Goal: Transaction & Acquisition: Purchase product/service

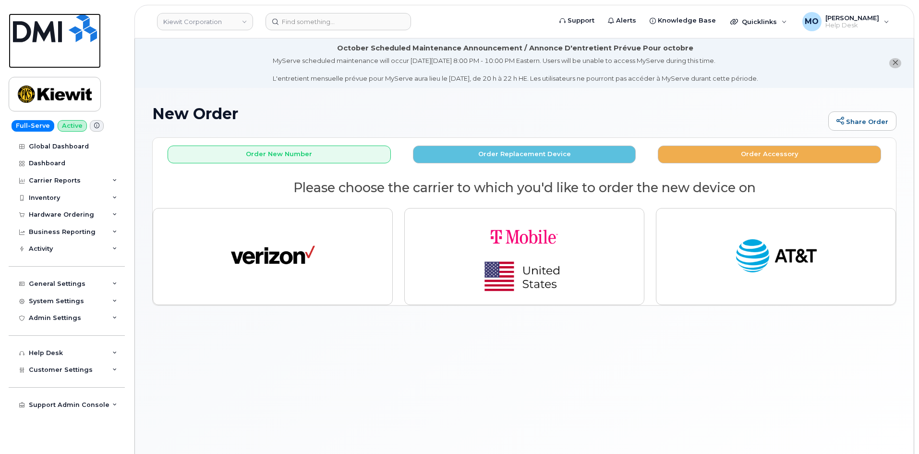
click at [44, 30] on img at bounding box center [55, 27] width 84 height 29
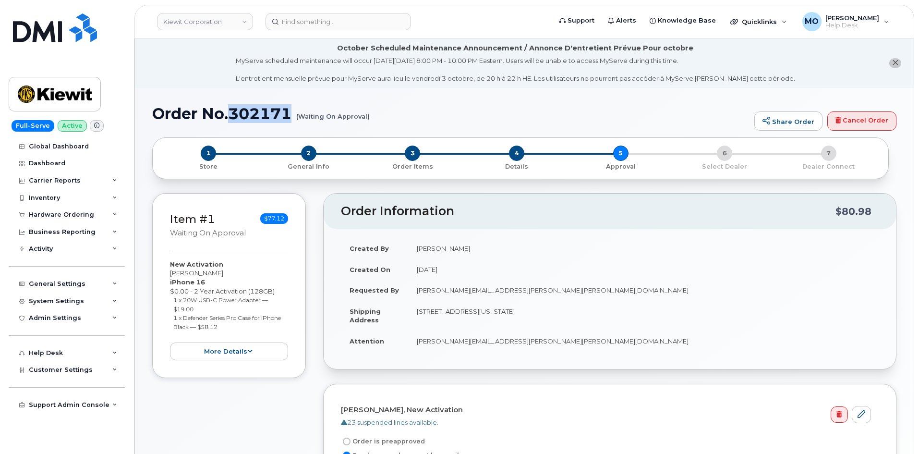
drag, startPoint x: 291, startPoint y: 113, endPoint x: 231, endPoint y: 116, distance: 60.1
click at [231, 116] on h1 "Order No.302171 (Waiting On Approval)" at bounding box center [450, 113] width 597 height 17
copy h1 "302171"
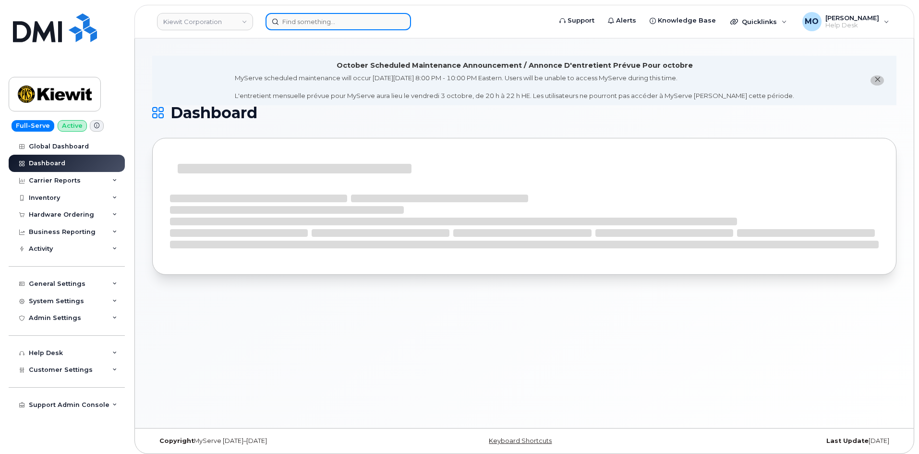
click at [305, 21] on input at bounding box center [337, 21] width 145 height 17
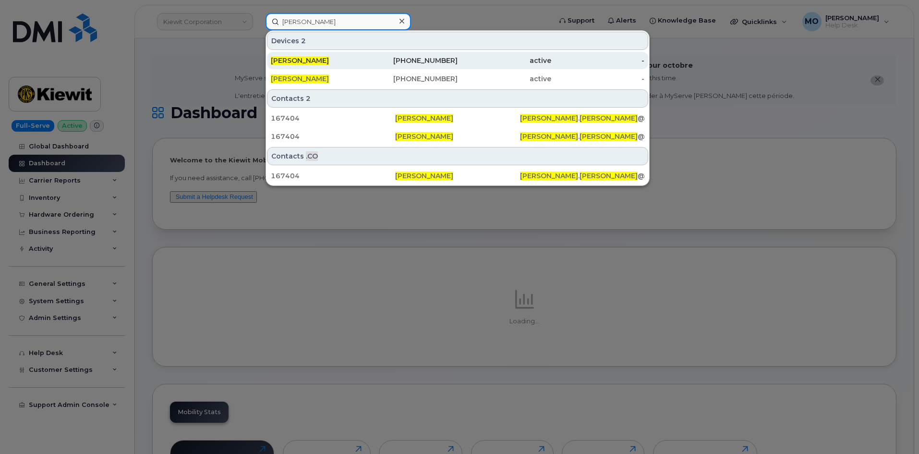
type input "nancy bilek"
click at [366, 60] on div "402-510-9020" at bounding box center [411, 61] width 94 height 10
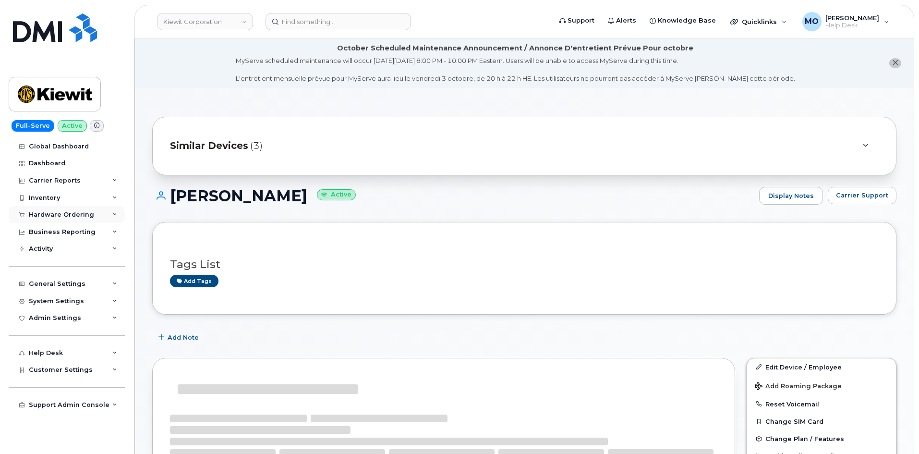
click at [79, 211] on div "Hardware Ordering" at bounding box center [61, 215] width 65 height 8
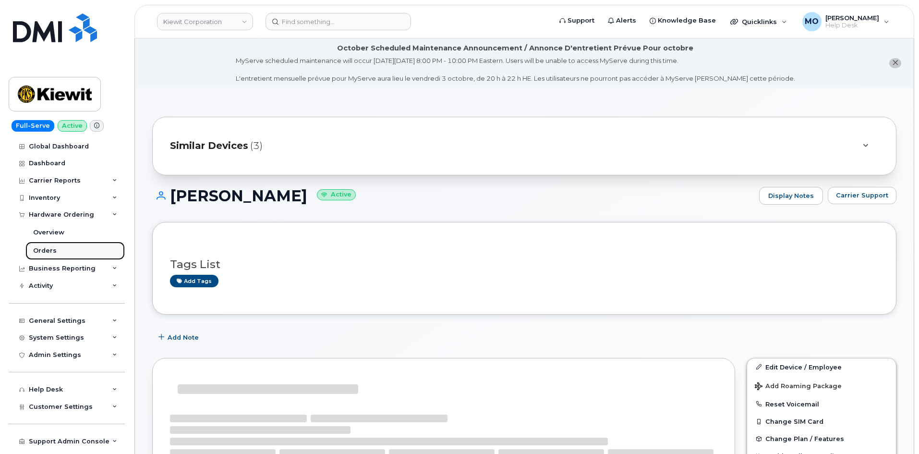
click at [65, 252] on link "Orders" at bounding box center [74, 250] width 99 height 18
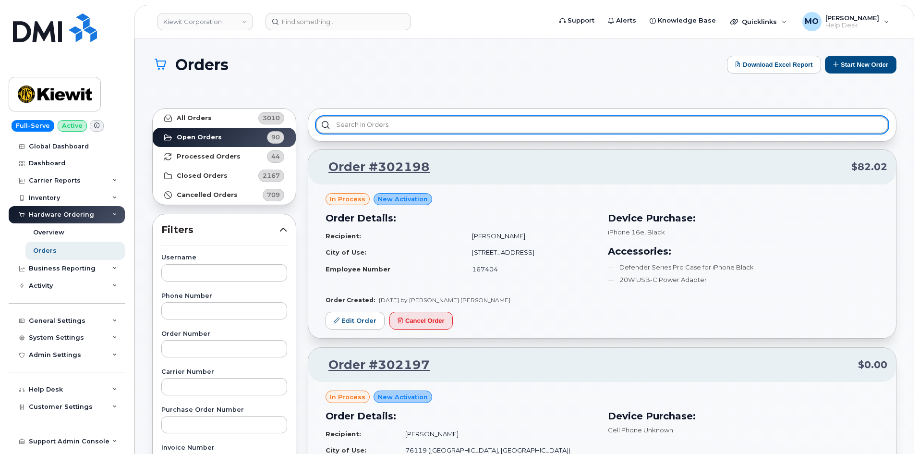
click at [369, 128] on input "text" at bounding box center [602, 124] width 572 height 17
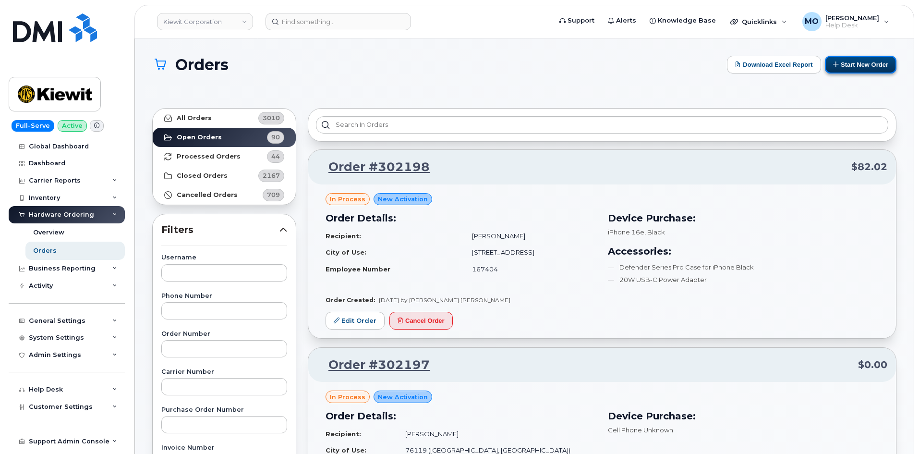
click at [859, 62] on button "Start New Order" at bounding box center [861, 65] width 72 height 18
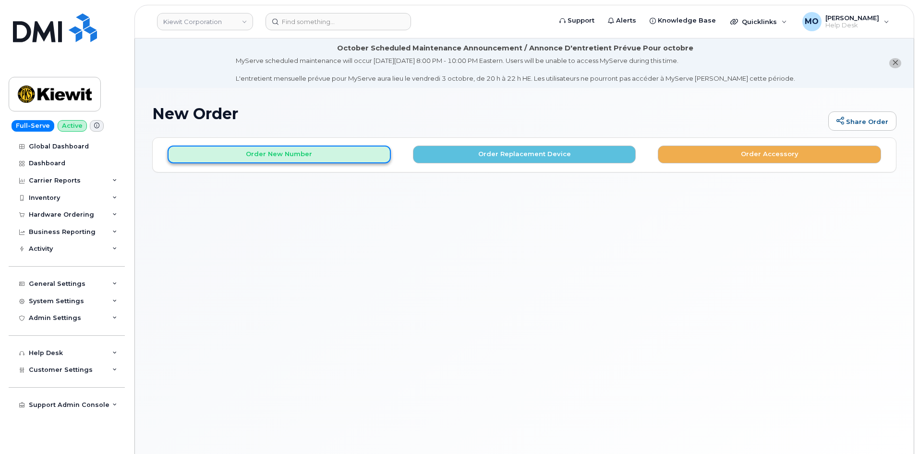
click at [318, 155] on button "Order New Number" at bounding box center [279, 154] width 223 height 18
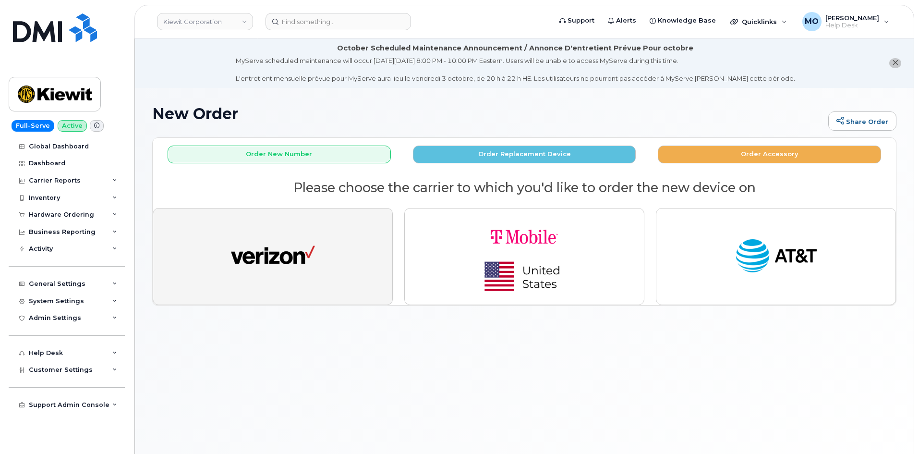
click at [281, 250] on img "button" at bounding box center [273, 256] width 84 height 43
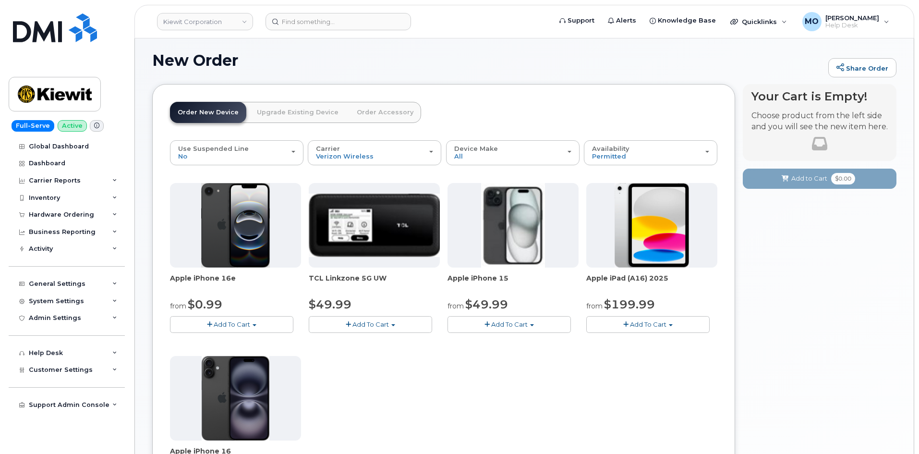
scroll to position [144, 0]
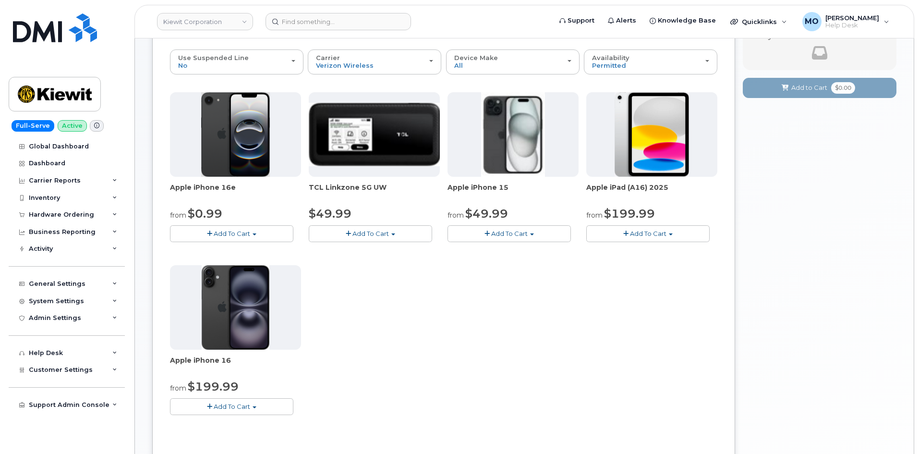
click at [239, 238] on button "Add To Cart" at bounding box center [231, 233] width 123 height 17
click at [230, 252] on link "$0.99 - 2 Year Activation (128GB)" at bounding box center [234, 251] width 124 height 12
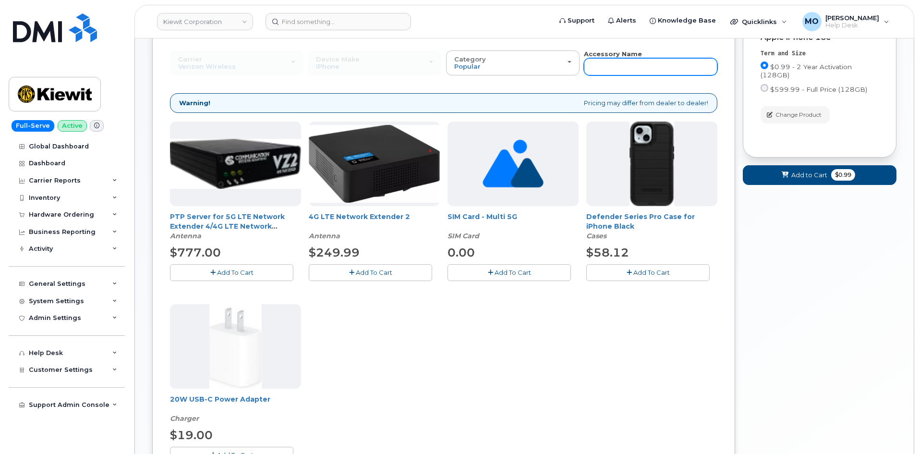
click at [609, 63] on input "text" at bounding box center [650, 66] width 133 height 17
type input "commuter"
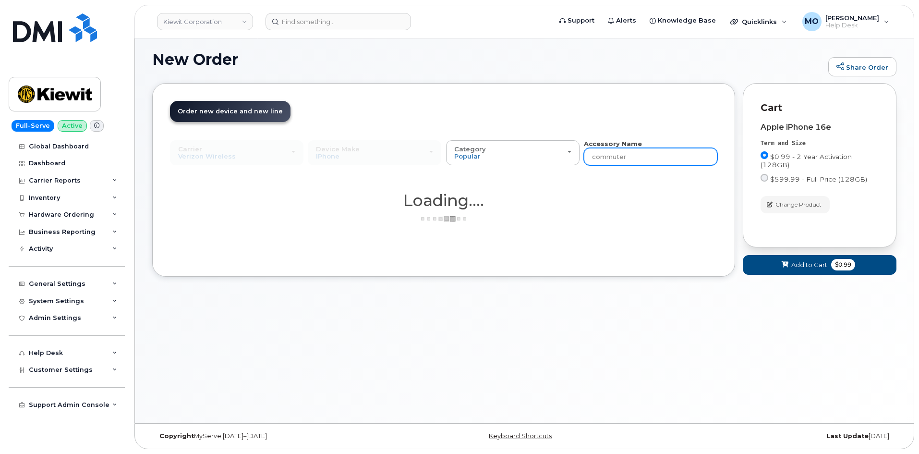
scroll to position [54, 0]
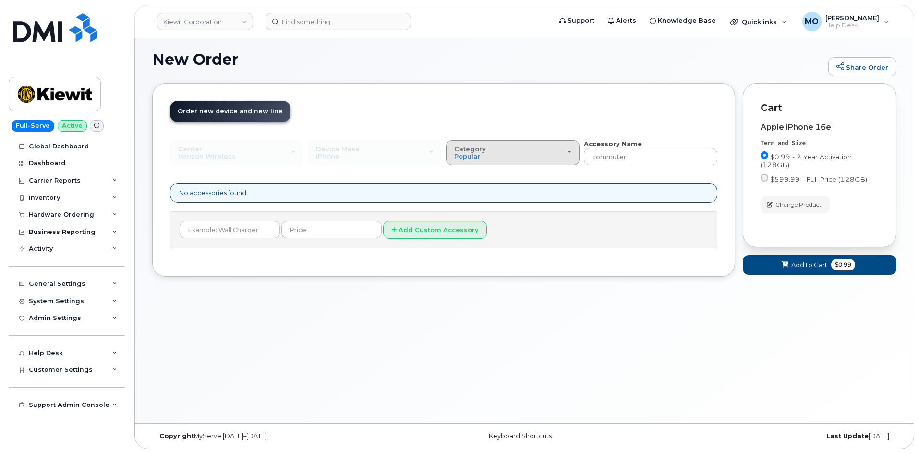
click at [498, 156] on div "Category Popular" at bounding box center [512, 152] width 117 height 15
click at [465, 175] on label "All" at bounding box center [458, 175] width 20 height 12
click at [0, 0] on input "All" at bounding box center [0, 0] width 0 height 0
click at [533, 154] on div "Category Popular" at bounding box center [512, 152] width 117 height 15
click at [461, 176] on label "All" at bounding box center [458, 175] width 20 height 12
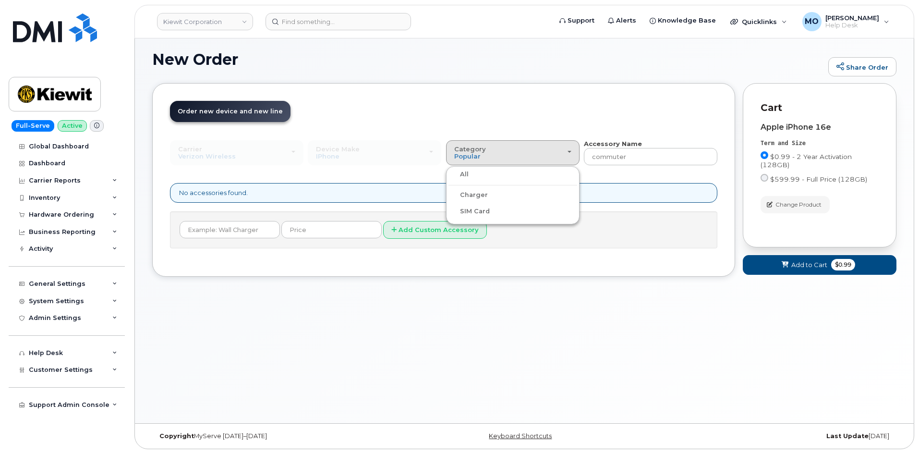
click at [0, 0] on input "All" at bounding box center [0, 0] width 0 height 0
click at [470, 161] on button "Category Popular" at bounding box center [512, 152] width 133 height 25
click at [461, 183] on ul "All Charger SIM Card" at bounding box center [512, 195] width 133 height 58
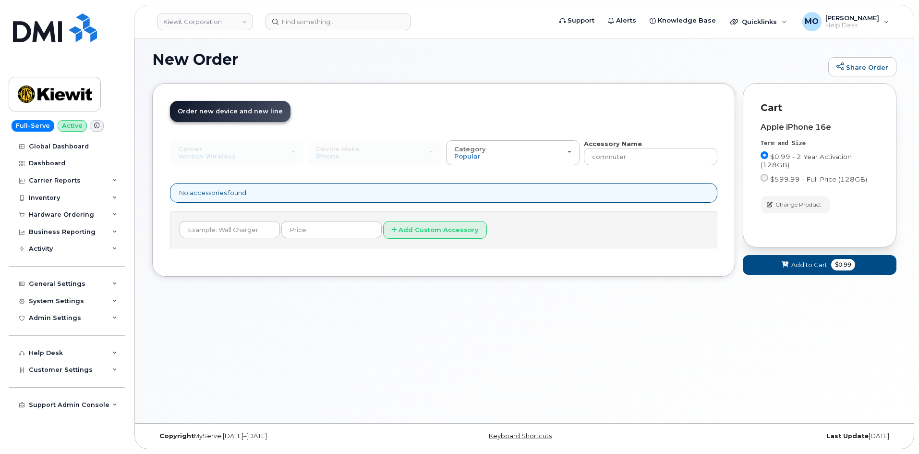
click at [462, 174] on div "Carrier Verizon Wireless T-Mobile AT&T Wireless Verizon Wireless T-Mobile AT&T …" at bounding box center [443, 193] width 547 height 109
click at [470, 153] on span "Popular" at bounding box center [467, 156] width 26 height 8
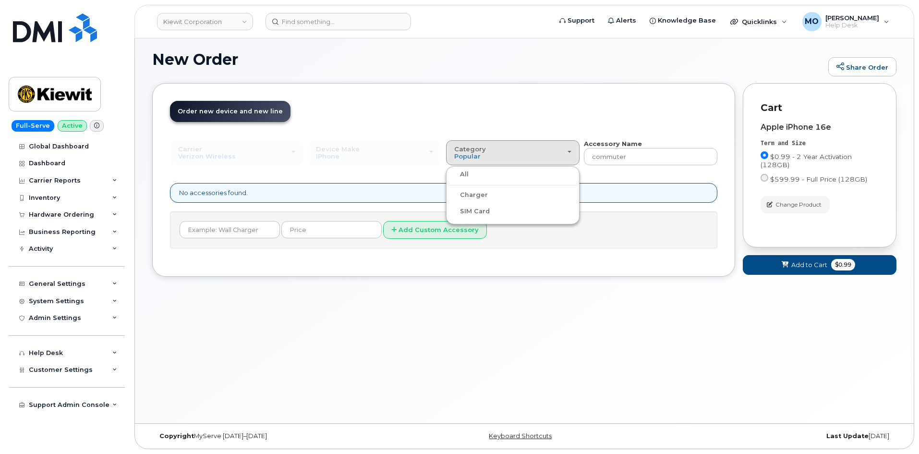
click at [461, 173] on label "All" at bounding box center [458, 175] width 20 height 12
click at [0, 0] on input "All" at bounding box center [0, 0] width 0 height 0
click at [474, 158] on span "Popular" at bounding box center [467, 156] width 26 height 8
click at [461, 170] on label "All" at bounding box center [458, 175] width 20 height 12
click at [0, 0] on input "All" at bounding box center [0, 0] width 0 height 0
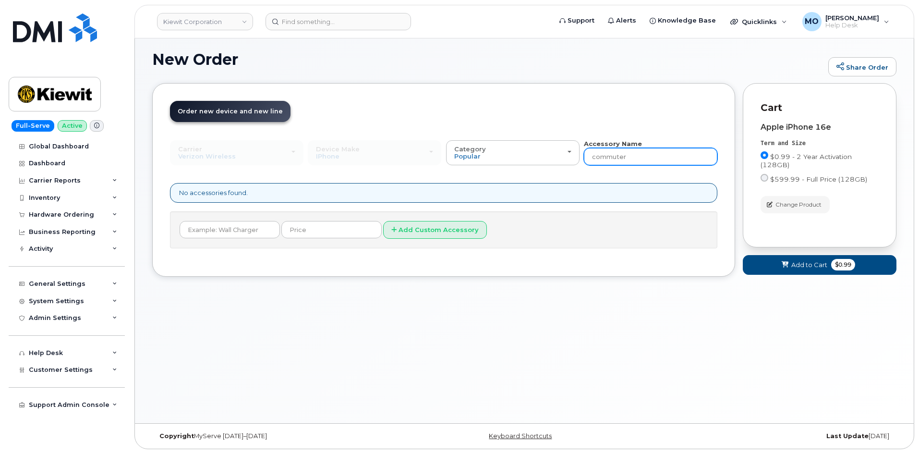
drag, startPoint x: 617, startPoint y: 164, endPoint x: 578, endPoint y: 178, distance: 40.9
click at [578, 178] on div "Carrier Verizon Wireless T-Mobile AT&T Wireless Verizon Wireless T-Mobile AT&T …" at bounding box center [443, 193] width 547 height 109
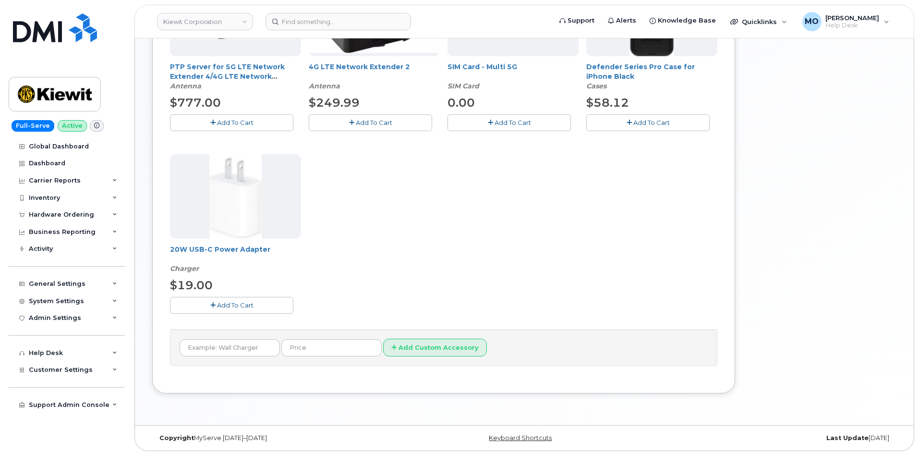
scroll to position [102, 0]
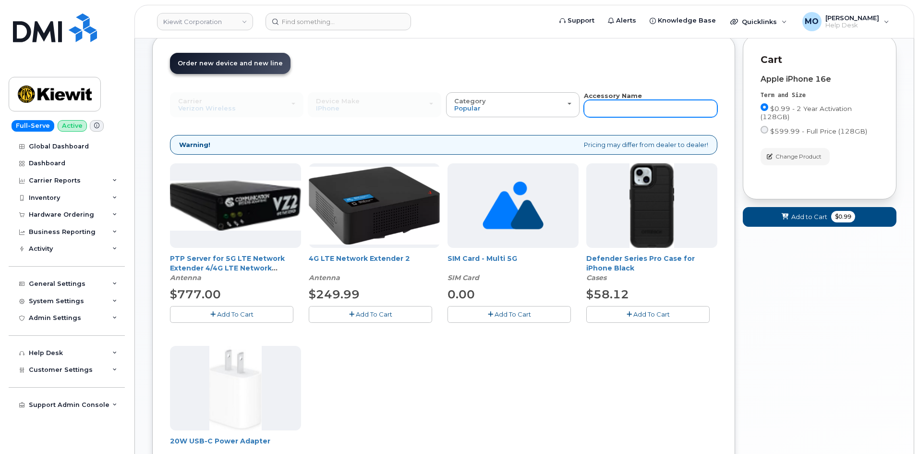
click at [600, 103] on input "text" at bounding box center [650, 108] width 133 height 17
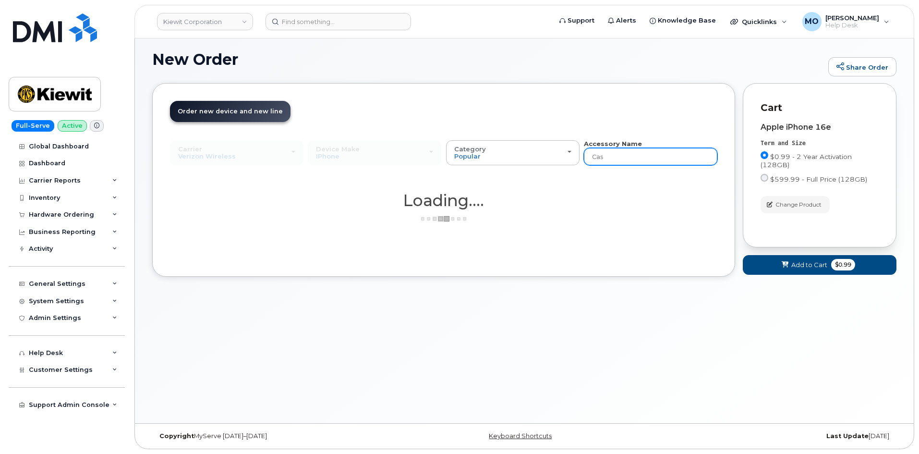
type input "Case"
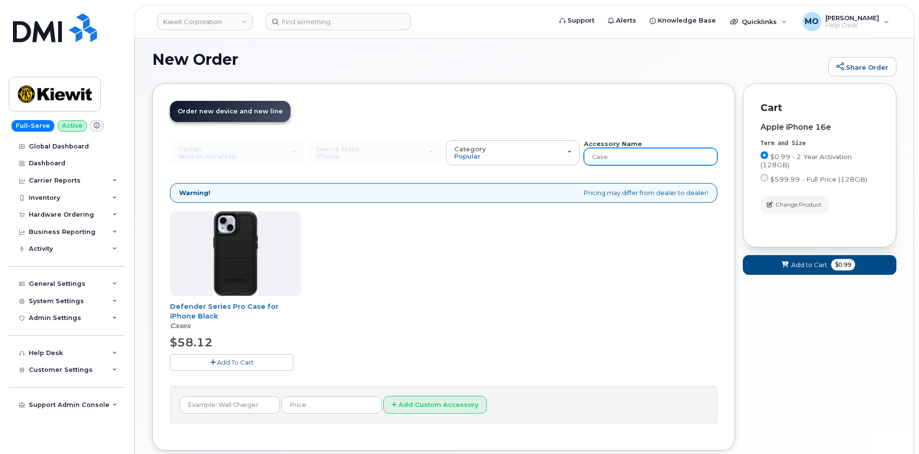
drag, startPoint x: 659, startPoint y: 159, endPoint x: 555, endPoint y: 166, distance: 104.4
click at [555, 166] on div "Carrier Verizon Wireless T-Mobile AT&T Wireless Verizon Wireless T-Mobile AT&T …" at bounding box center [443, 281] width 547 height 284
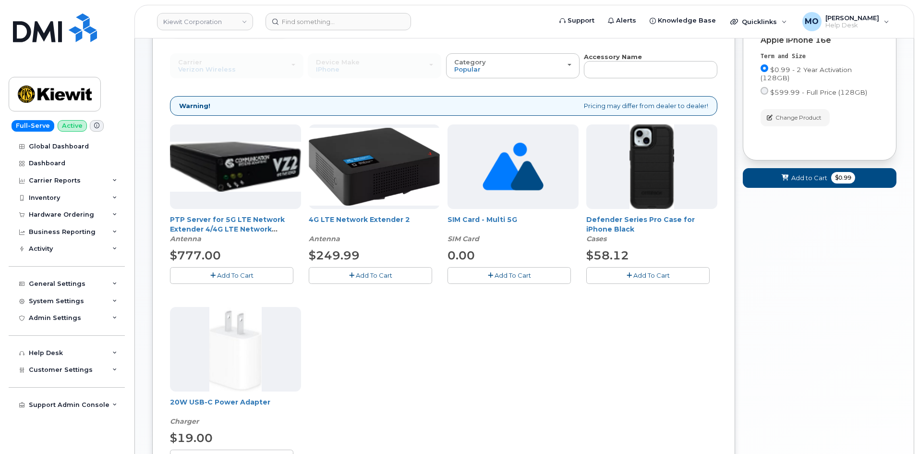
scroll to position [294, 0]
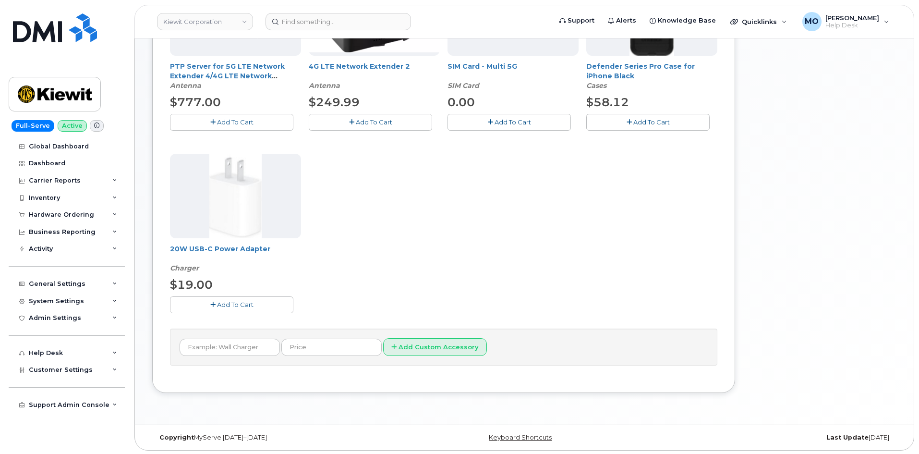
click at [264, 304] on button "Add To Cart" at bounding box center [231, 304] width 123 height 17
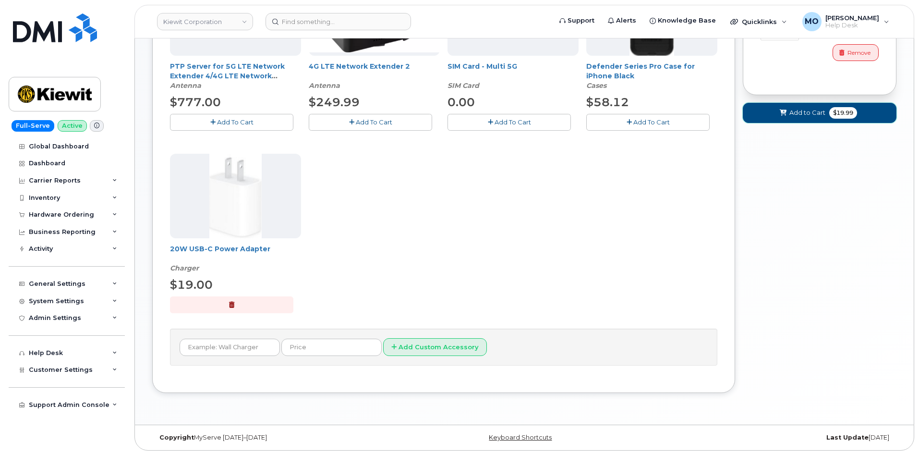
click at [833, 108] on span "$19.99" at bounding box center [843, 113] width 28 height 12
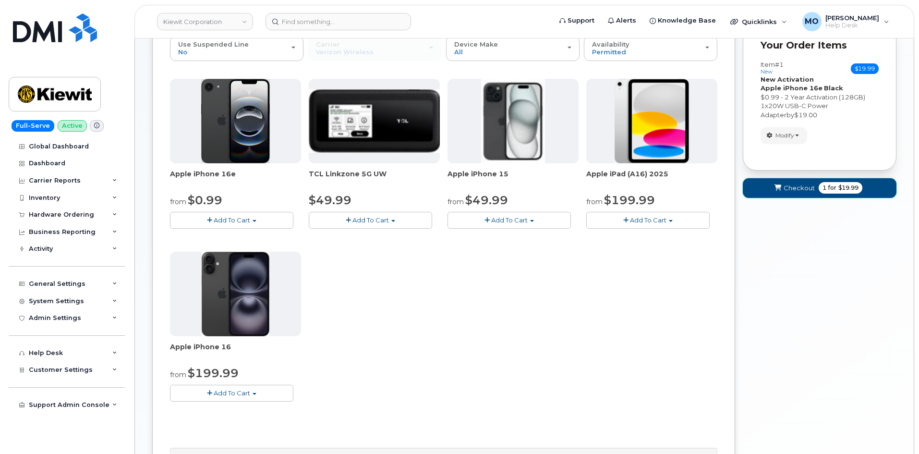
click at [799, 178] on button "Checkout 1 for $19.99" at bounding box center [820, 188] width 154 height 20
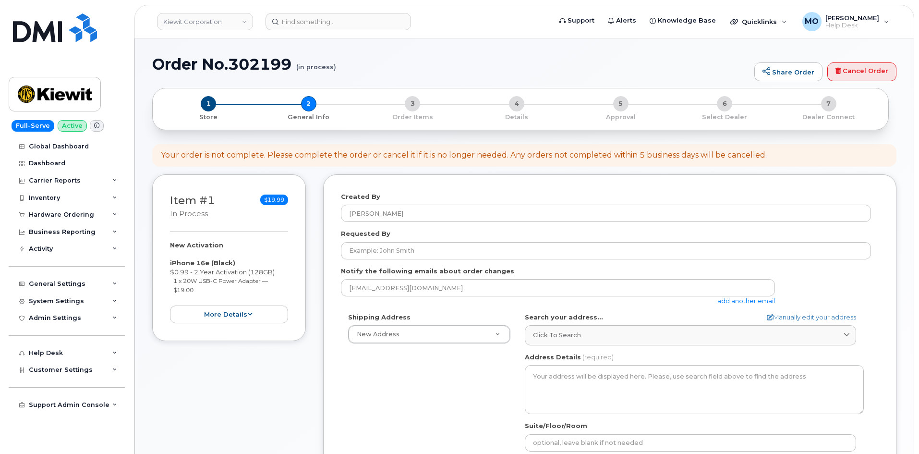
select select
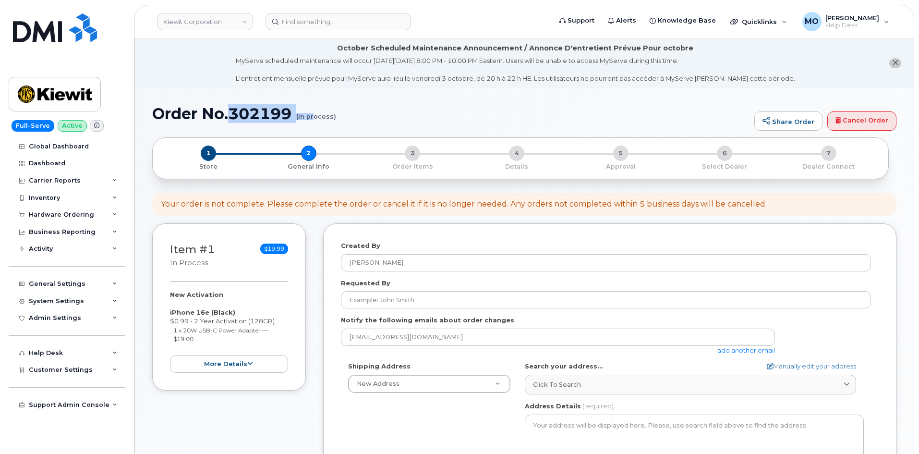
drag, startPoint x: 231, startPoint y: 118, endPoint x: 317, endPoint y: 110, distance: 86.3
click at [317, 110] on h1 "Order No.302199 (in process)" at bounding box center [450, 113] width 597 height 17
copy h1 "302199 (in pr"
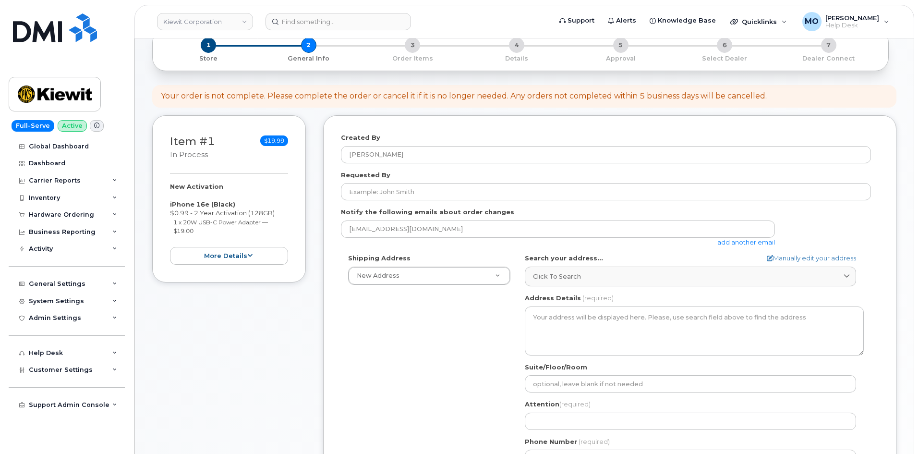
scroll to position [192, 0]
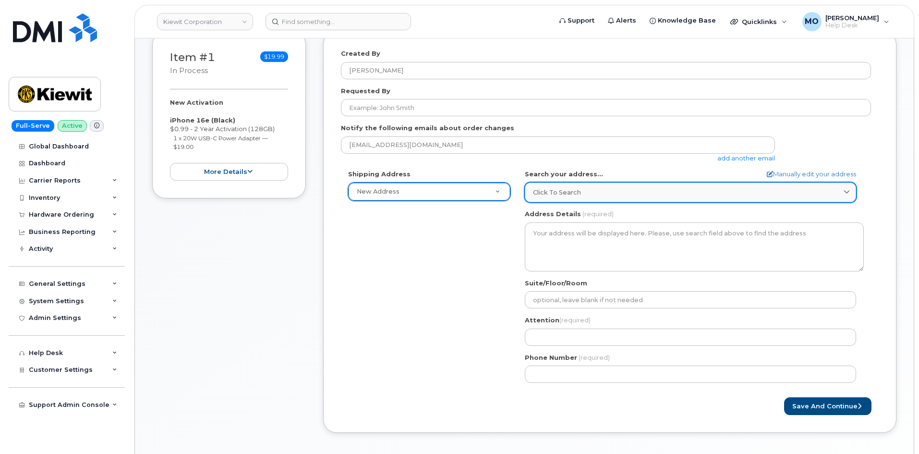
click at [667, 193] on div "Click to search" at bounding box center [690, 192] width 315 height 9
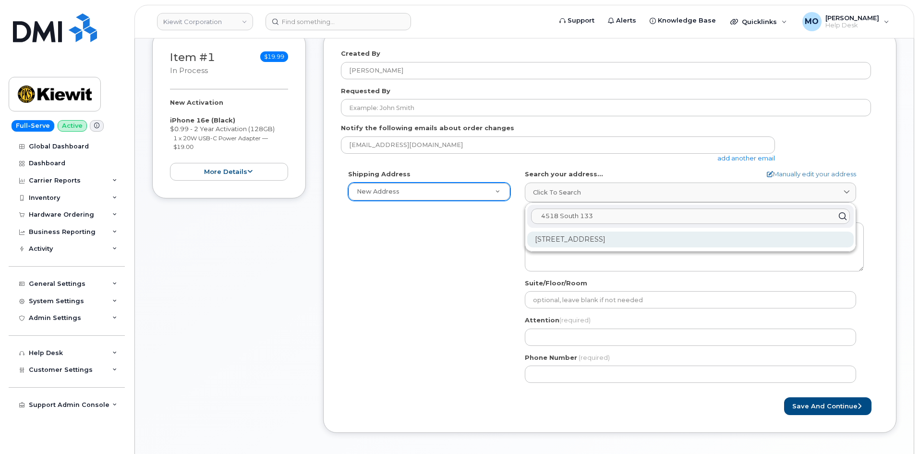
type input "4518 South 133"
click at [663, 243] on div "4518 S 133rd St Omaha NE 68137-1141" at bounding box center [690, 239] width 326 height 16
select select
type textarea "4518 S 133rd St OMAHA NE 68137-1141 UNITED STATES"
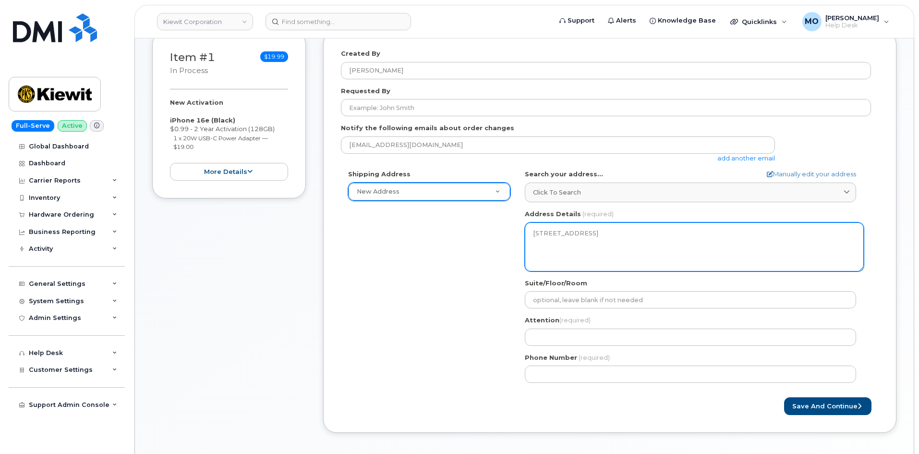
click at [605, 257] on textarea "4518 S 133rd St OMAHA NE 68137-1141 UNITED STATES" at bounding box center [694, 246] width 339 height 49
drag, startPoint x: 587, startPoint y: 270, endPoint x: 508, endPoint y: 226, distance: 89.9
click at [508, 226] on div "Shipping Address New Address New Address 3150 W Prospect Rd Ste 350 11 Pearrow …" at bounding box center [606, 279] width 530 height 220
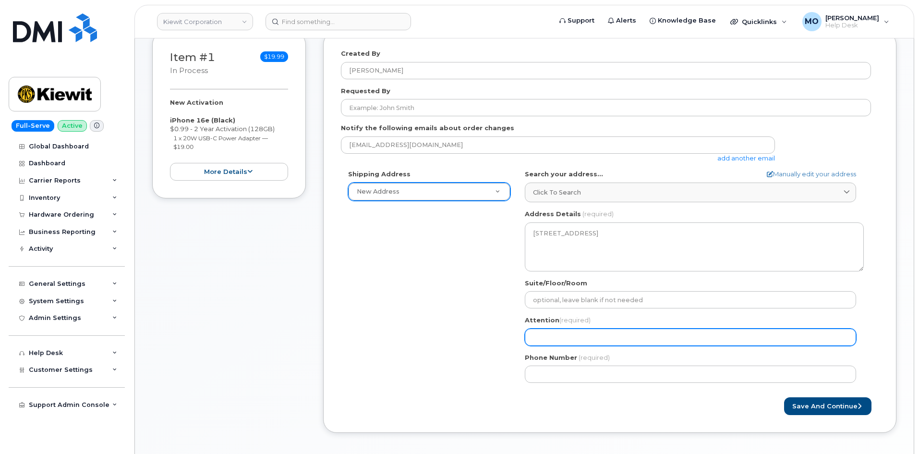
drag, startPoint x: 684, startPoint y: 338, endPoint x: 671, endPoint y: 327, distance: 17.0
click at [684, 338] on input "Attention (required)" at bounding box center [690, 336] width 331 height 17
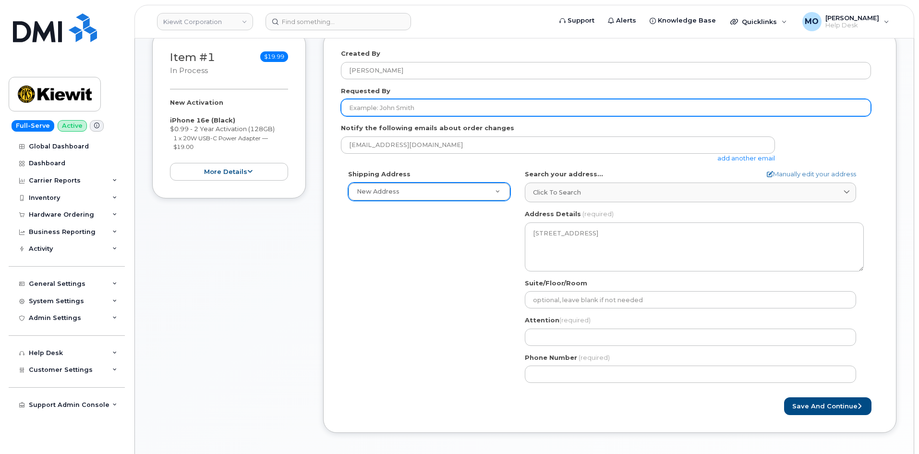
click at [506, 110] on input "Requested By" at bounding box center [606, 107] width 530 height 17
click at [552, 110] on input "Requested By" at bounding box center [606, 107] width 530 height 17
paste input "[PERSON_NAME][EMAIL_ADDRESS][PERSON_NAME][DOMAIN_NAME]"
type input "[PERSON_NAME][EMAIL_ADDRESS][PERSON_NAME][DOMAIN_NAME]"
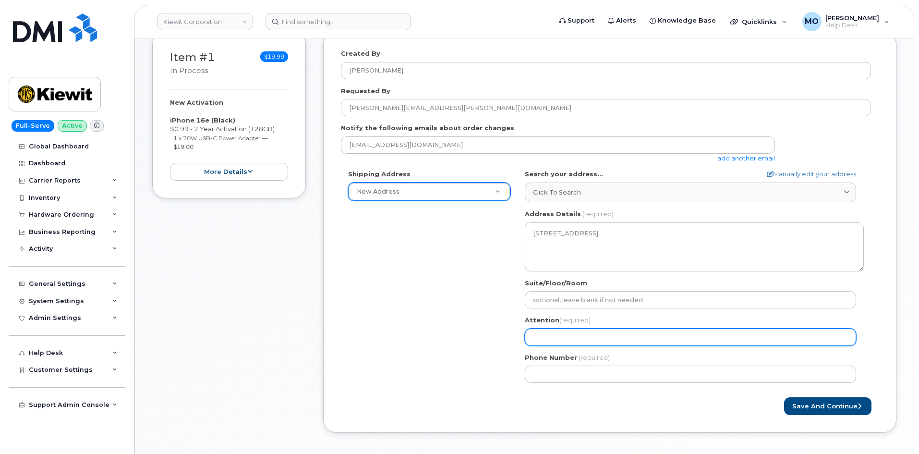
click at [598, 337] on input "Attention (required)" at bounding box center [690, 336] width 331 height 17
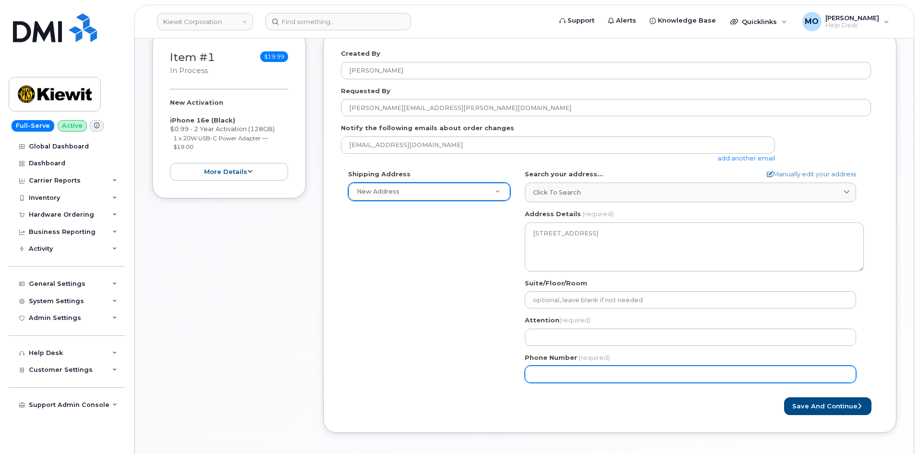
click at [590, 370] on input "Phone Number" at bounding box center [690, 373] width 331 height 17
paste input "4028986927"
select select
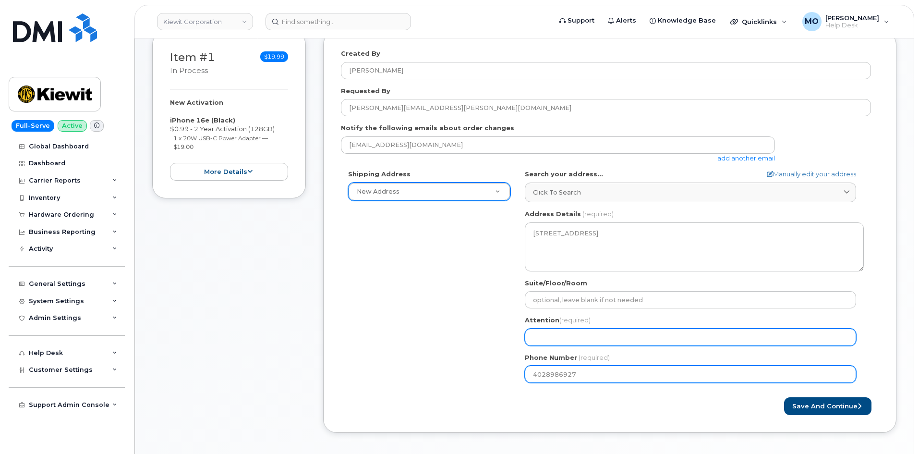
type input "4028986927"
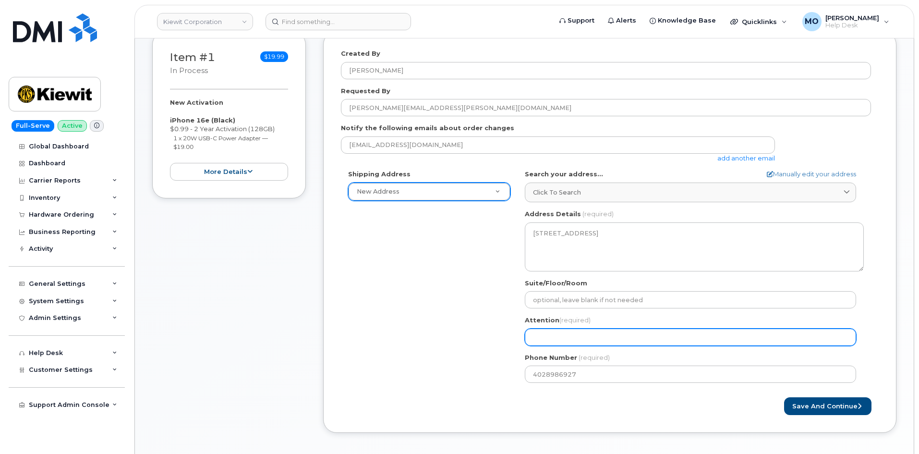
click at [565, 336] on input "Attention (required)" at bounding box center [690, 336] width 331 height 17
paste input "4028986927"
select select
type input "4028986927"
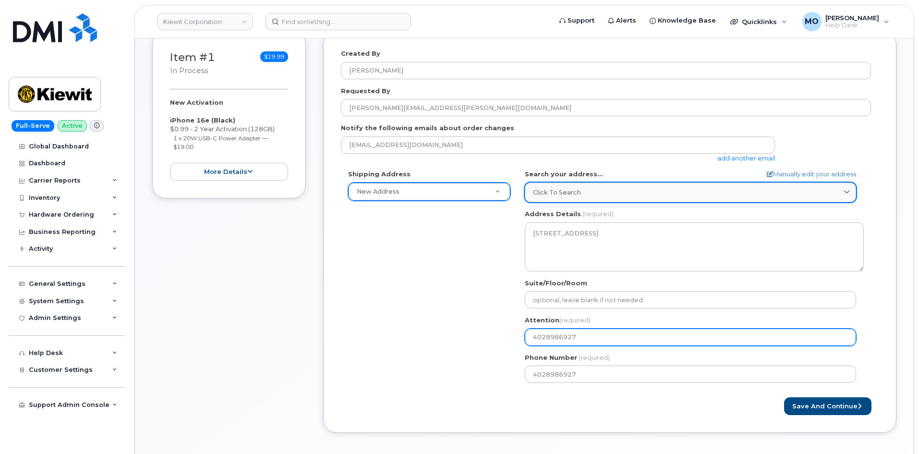
select select
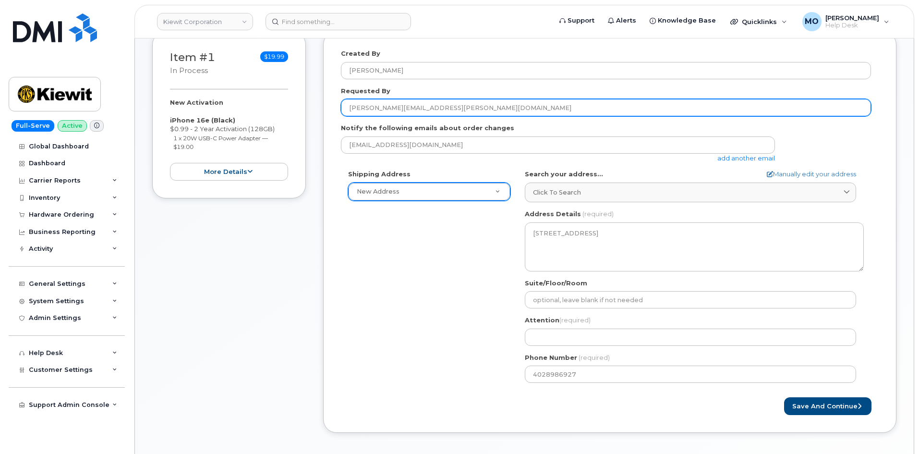
drag, startPoint x: 501, startPoint y: 112, endPoint x: 288, endPoint y: 138, distance: 214.2
click at [288, 138] on div "Item #1 in process $19.99 New Activation iPhone 16e (Black) $0.99 - 2 Year Acti…" at bounding box center [524, 239] width 744 height 416
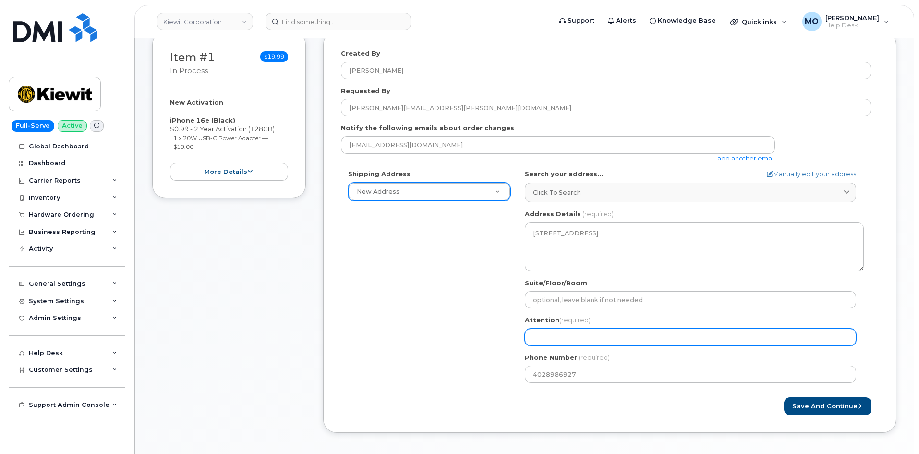
click at [589, 332] on input "Attention (required)" at bounding box center [690, 336] width 331 height 17
paste input "[PERSON_NAME][EMAIL_ADDRESS][PERSON_NAME][DOMAIN_NAME]"
select select
type input "[PERSON_NAME][EMAIL_ADDRESS][PERSON_NAME][DOMAIN_NAME]"
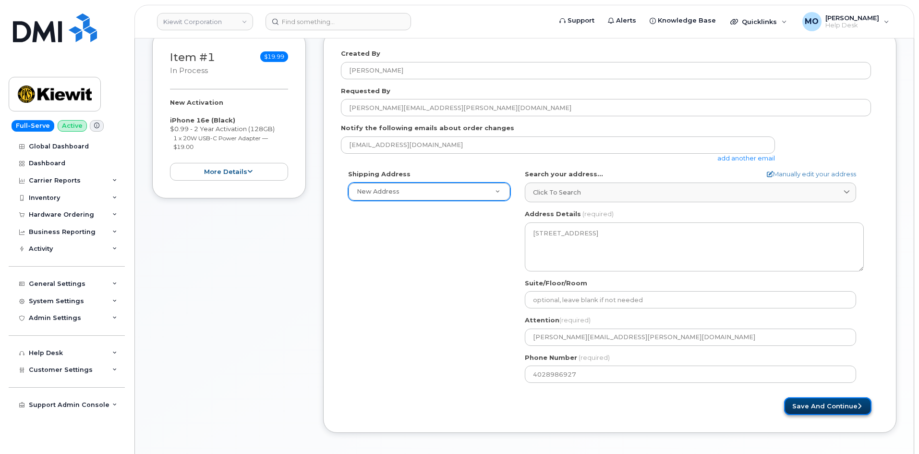
click at [838, 409] on button "Save and Continue" at bounding box center [827, 406] width 87 height 18
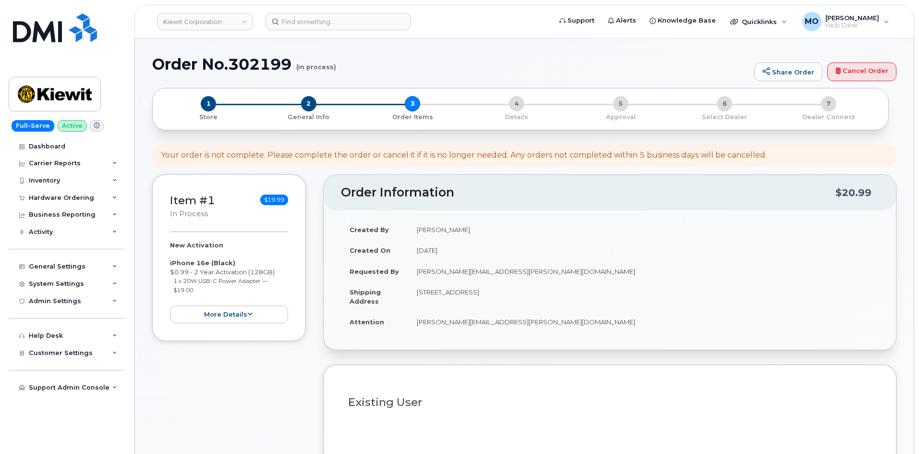
select select
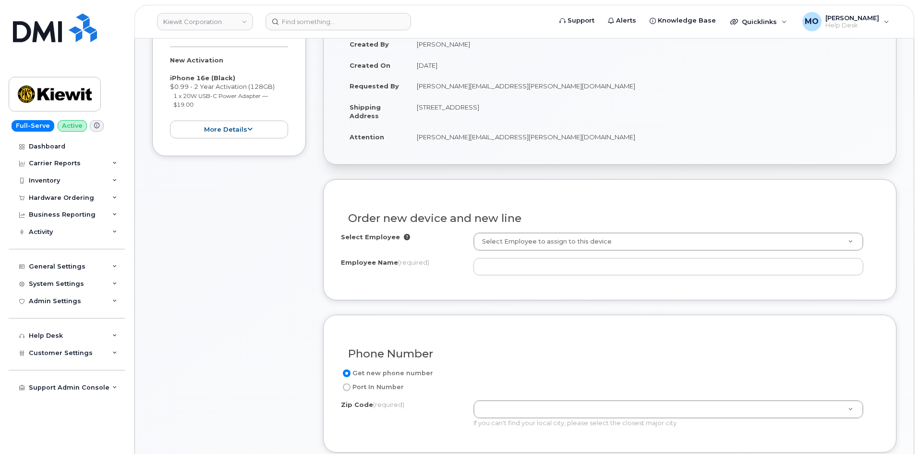
scroll to position [288, 0]
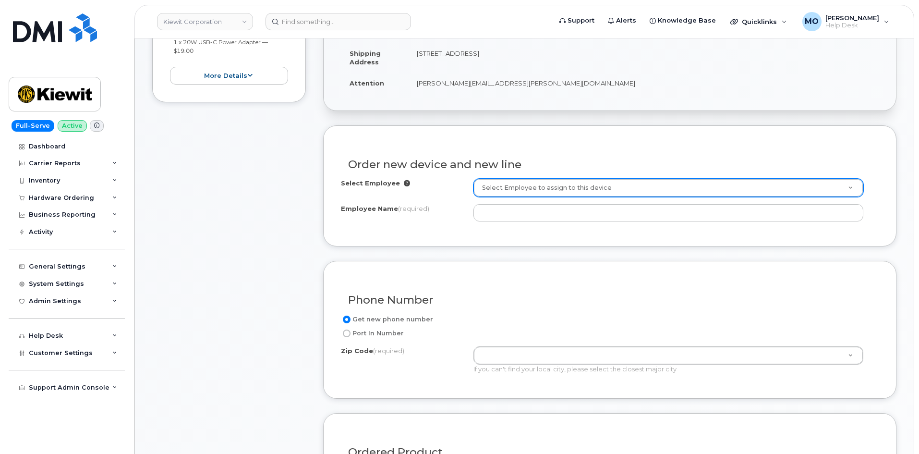
click at [539, 179] on div "Order new device and new line Select Employee Select Employee to assign to this…" at bounding box center [609, 185] width 573 height 120
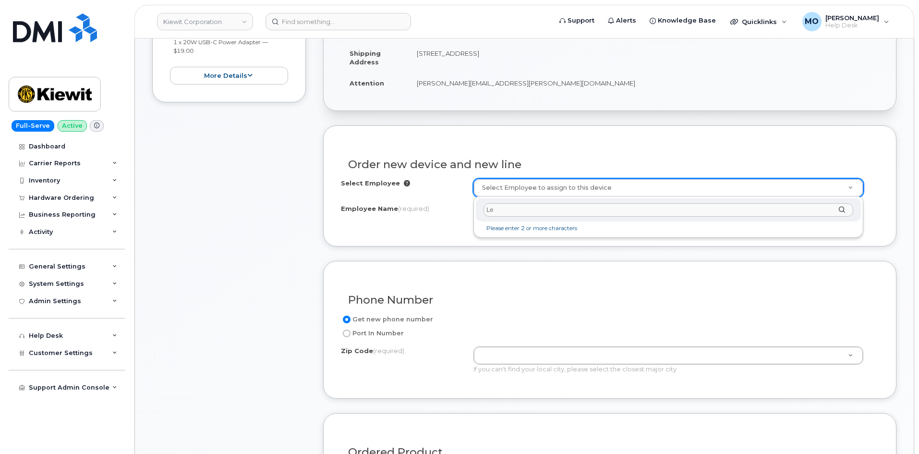
type input "L"
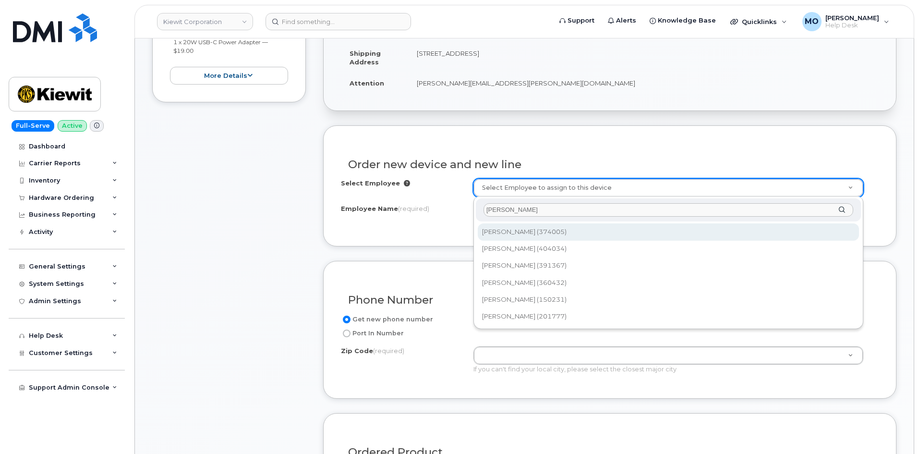
click at [483, 210] on input "[PERSON_NAME]" at bounding box center [668, 210] width 370 height 14
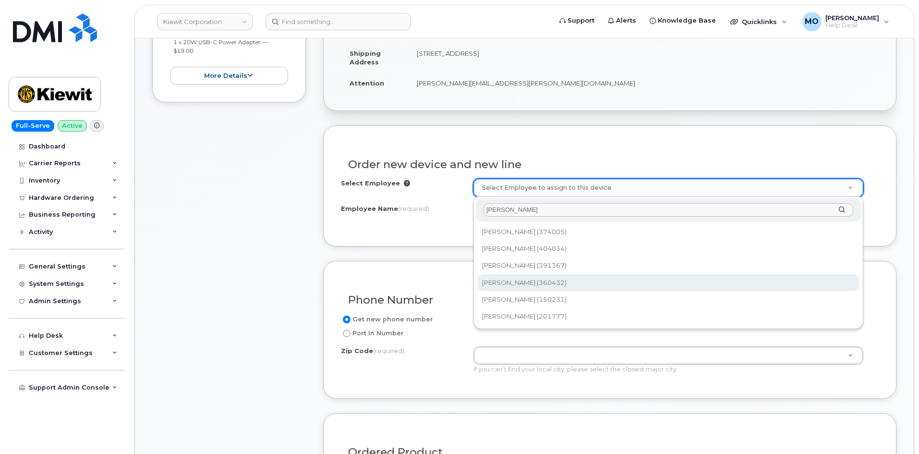
type input "[PERSON_NAME]"
type input "2151859"
type input "[PERSON_NAME]"
type input "[STREET_ADDRESS]"
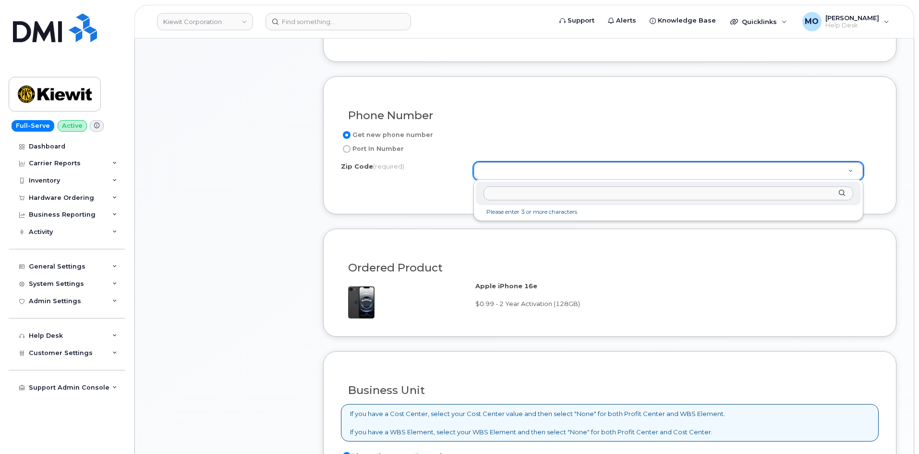
scroll to position [480, 0]
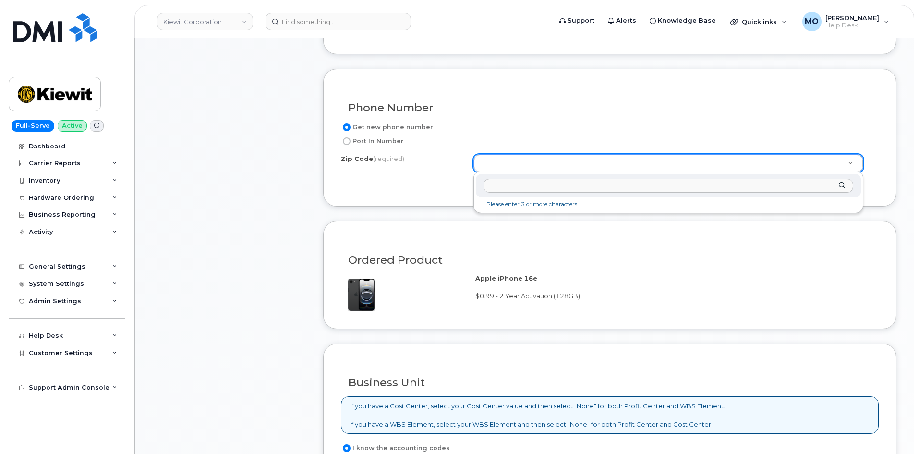
click at [515, 188] on input "Zip Code (required)" at bounding box center [668, 186] width 370 height 14
paste input "68137"
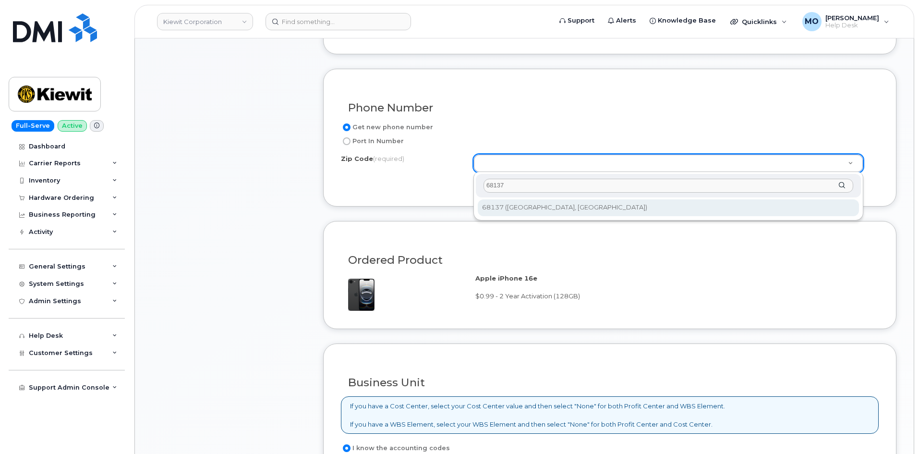
type input "68137"
type input "68137 (Omaha, NE)"
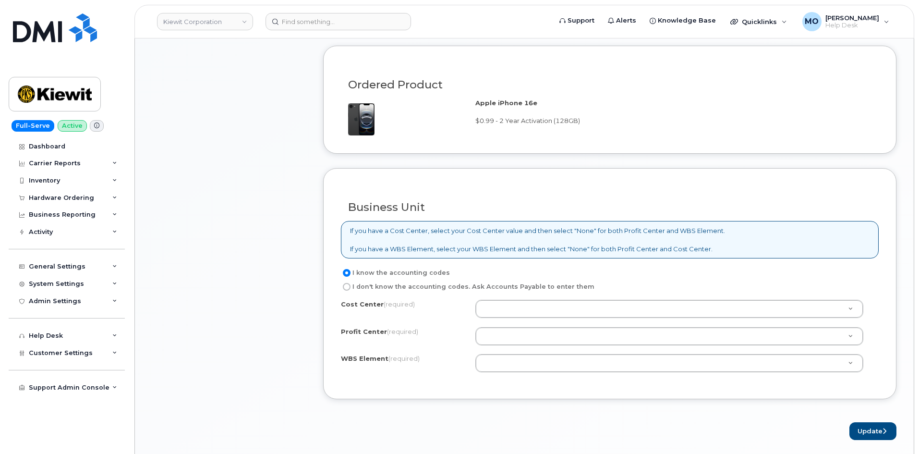
scroll to position [672, 0]
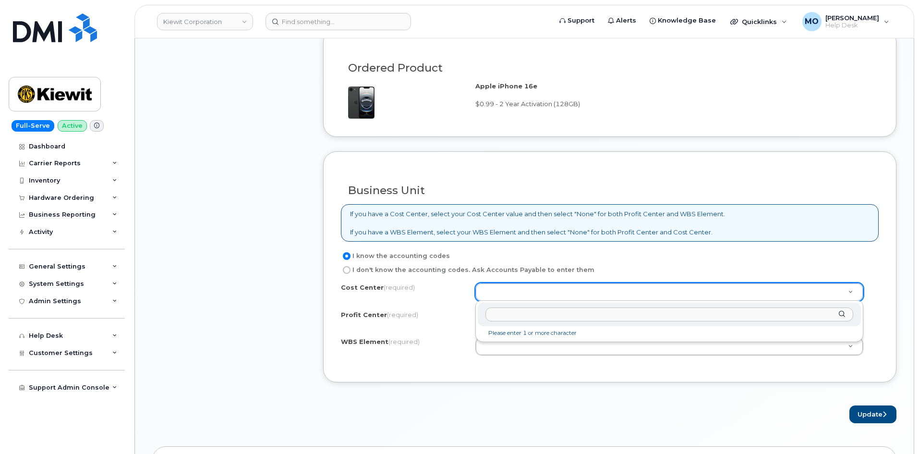
click at [526, 313] on input "text" at bounding box center [669, 314] width 368 height 14
type input "0"
type input "1353"
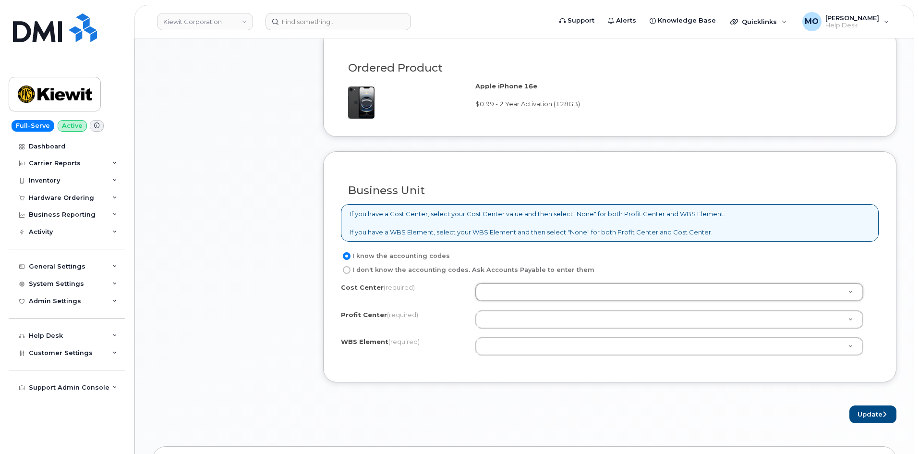
type input "0"
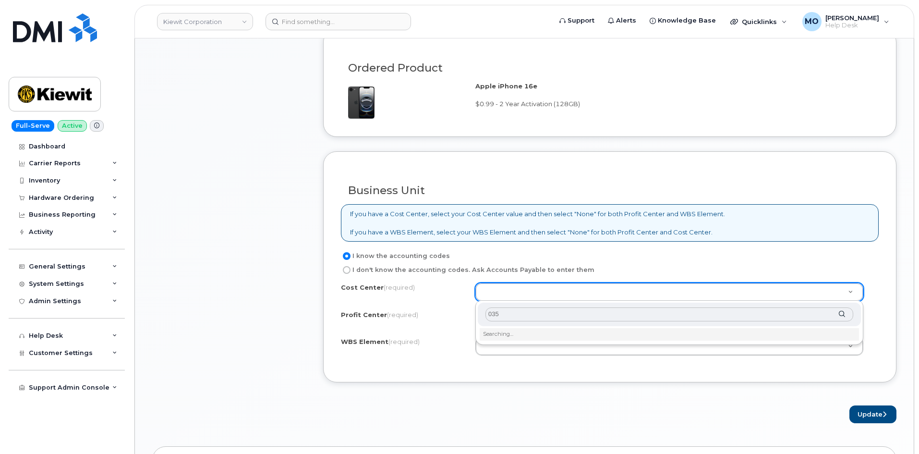
type input "0353"
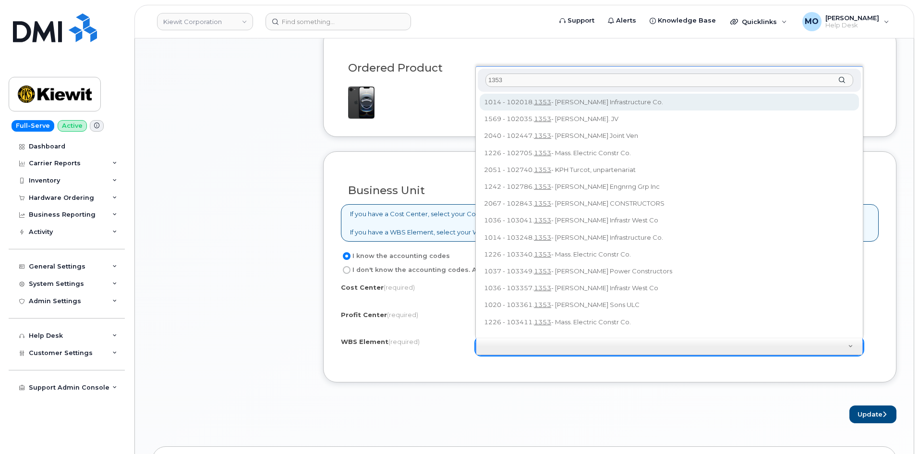
type input "1353"
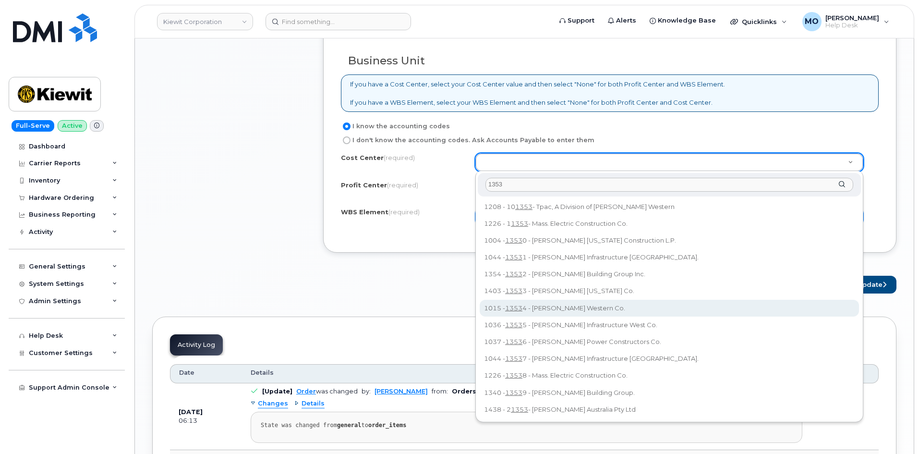
scroll to position [816, 0]
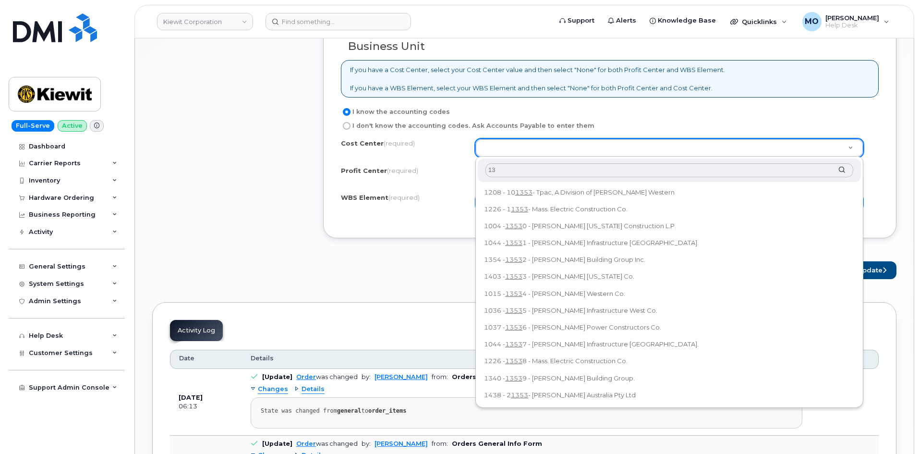
type input "1"
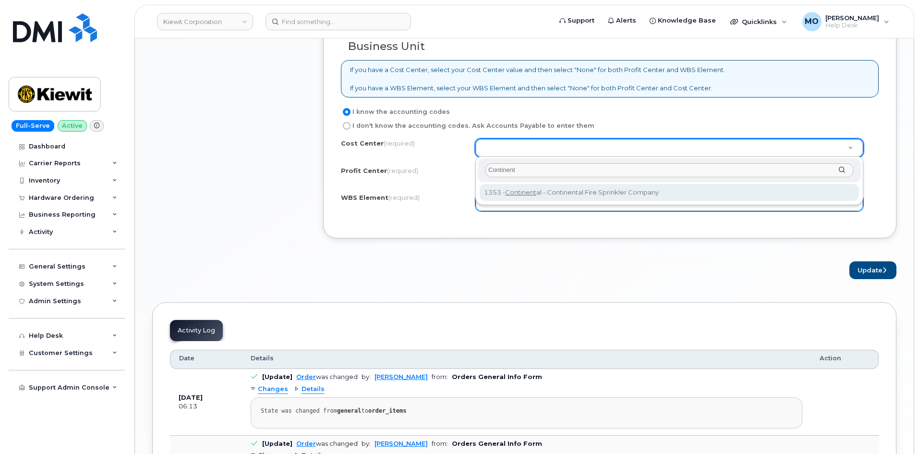
type input "Continent"
type input "Continental"
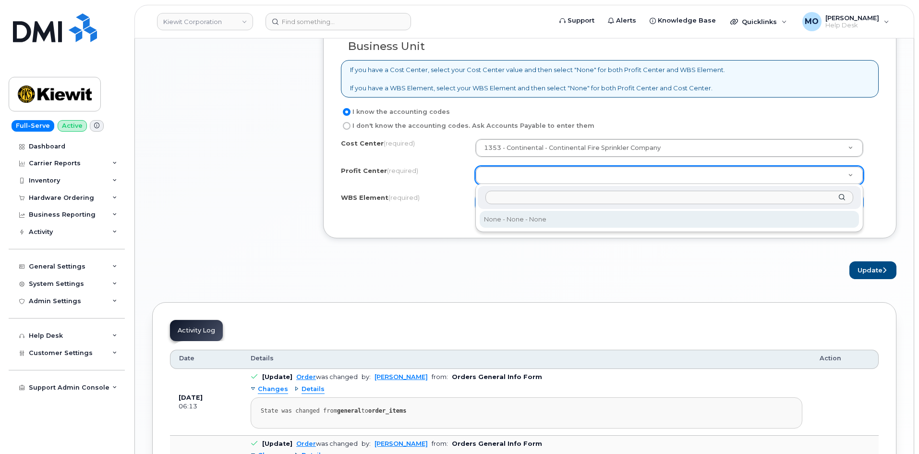
select select "None"
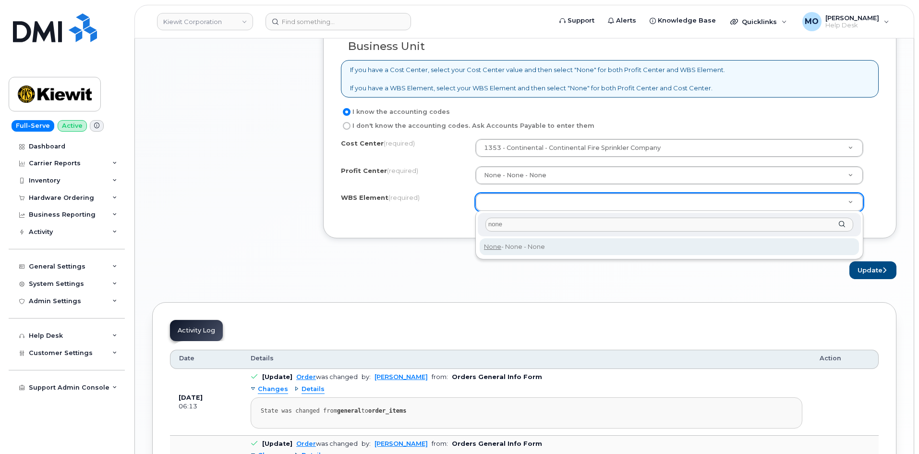
type input "none"
type input "None"
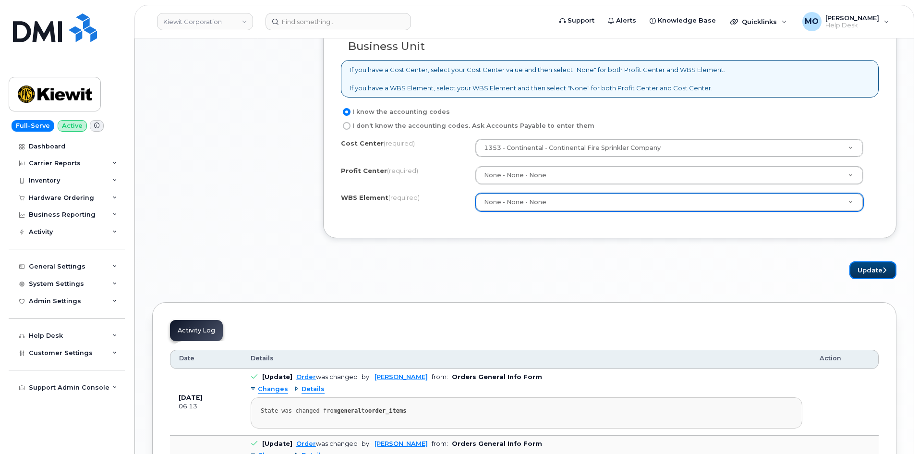
click at [884, 271] on icon "submit" at bounding box center [884, 270] width 4 height 6
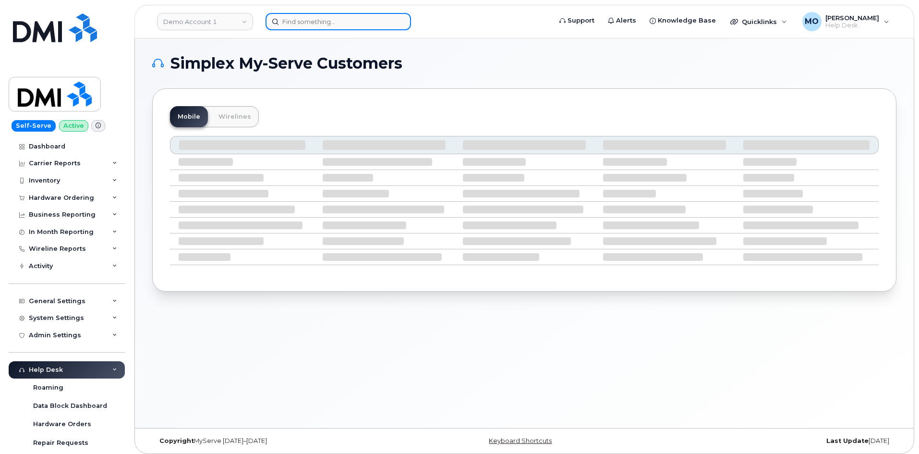
click at [303, 16] on input at bounding box center [337, 21] width 145 height 17
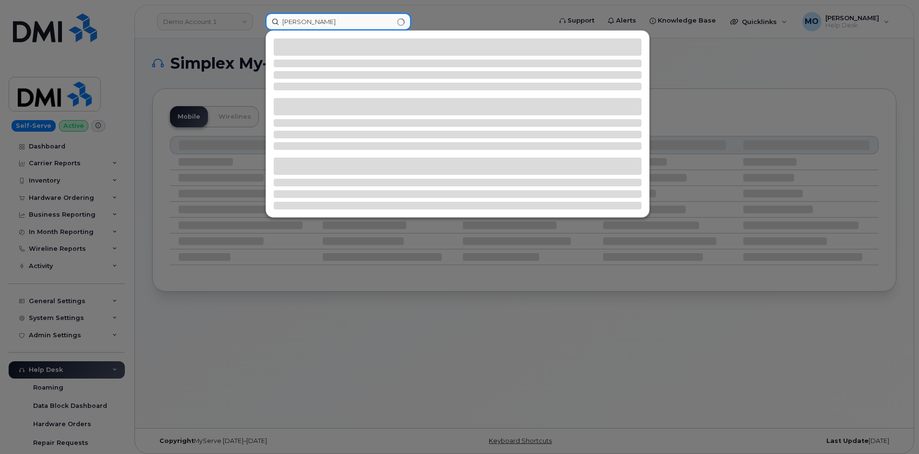
type input "nancy bilek"
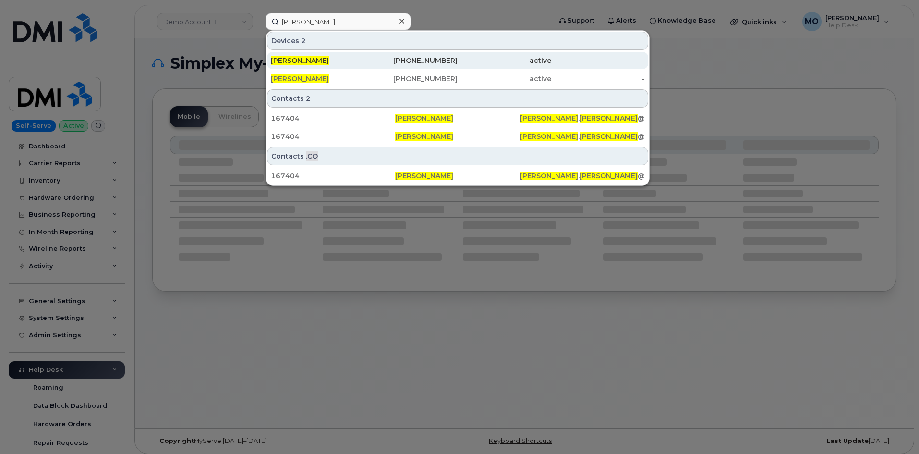
click at [373, 60] on div "402-510-9020" at bounding box center [411, 61] width 94 height 10
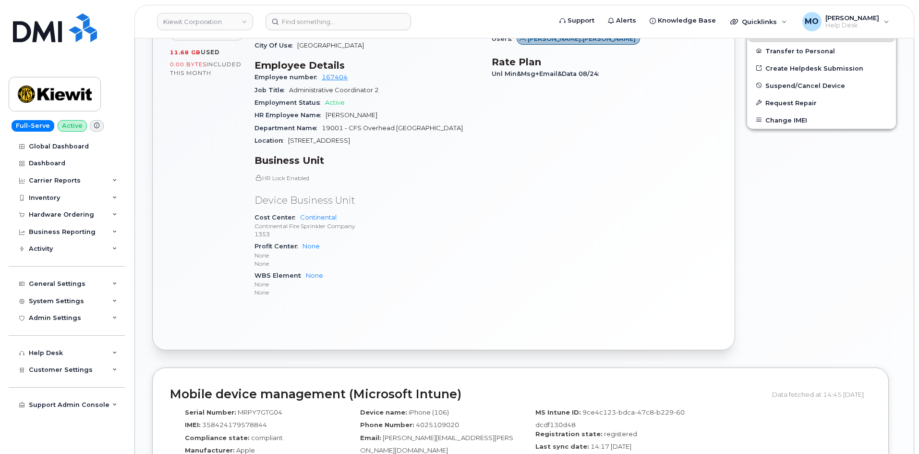
scroll to position [458, 0]
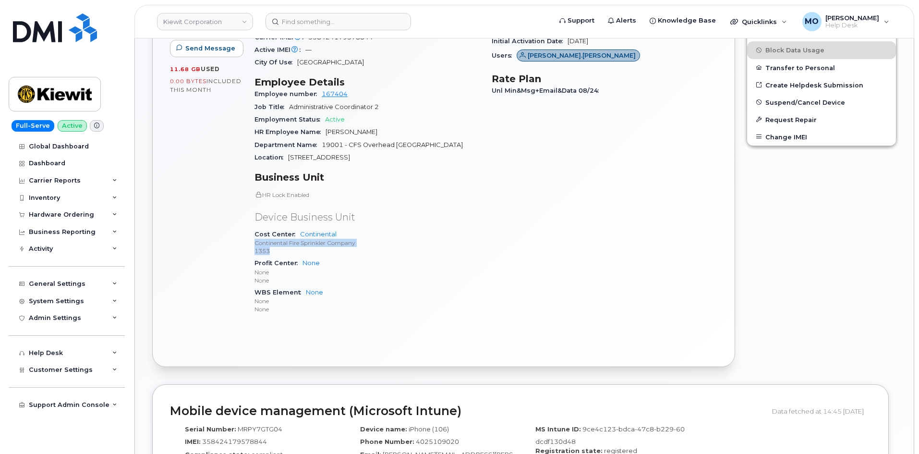
drag, startPoint x: 253, startPoint y: 235, endPoint x: 308, endPoint y: 246, distance: 55.8
click at [308, 246] on div "Device Details Device iPhone 13 + Upgrade Device SIM [TECHNICAL_ID] Email [PERS…" at bounding box center [367, 135] width 237 height 387
copy span "Continental Fire Sprinkler Company 1353"
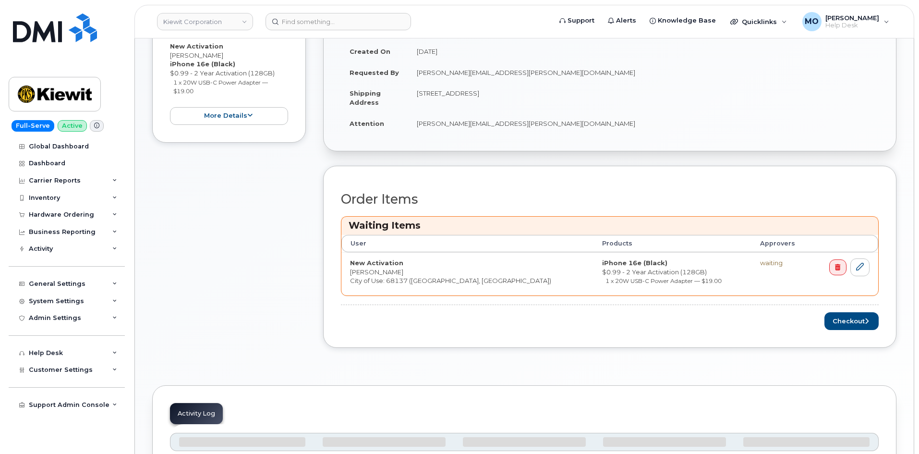
scroll to position [289, 0]
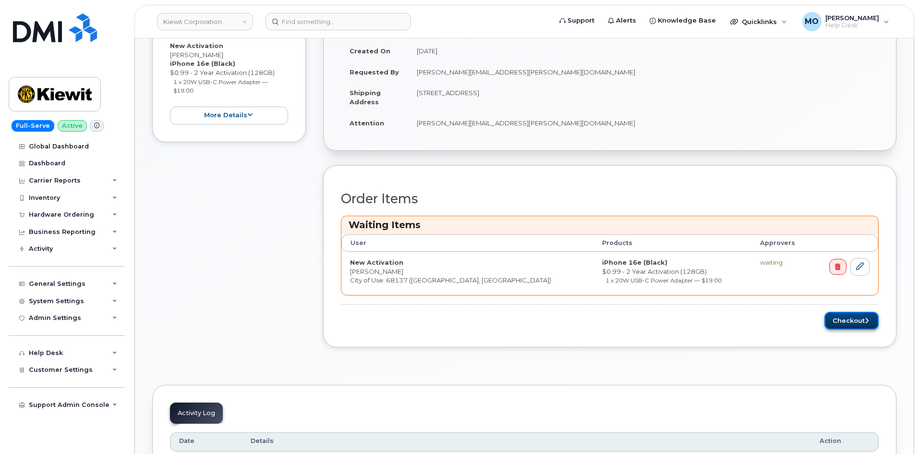
click at [836, 315] on button "Checkout" at bounding box center [851, 321] width 54 height 18
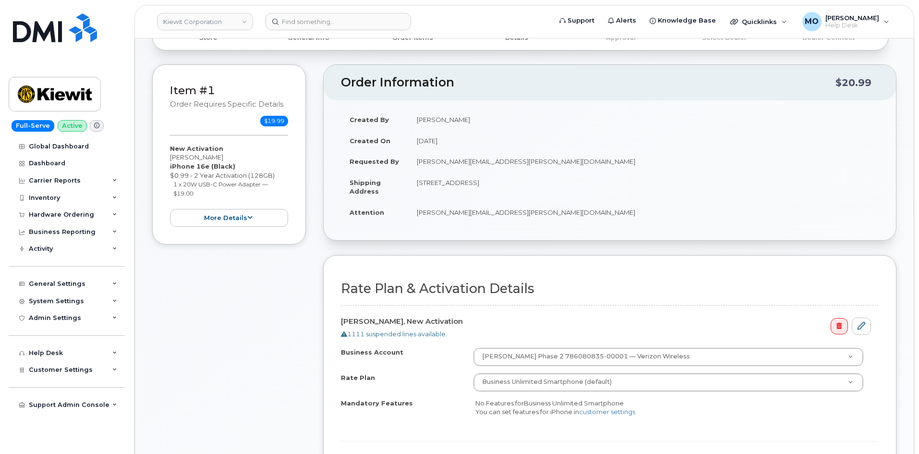
scroll to position [336, 0]
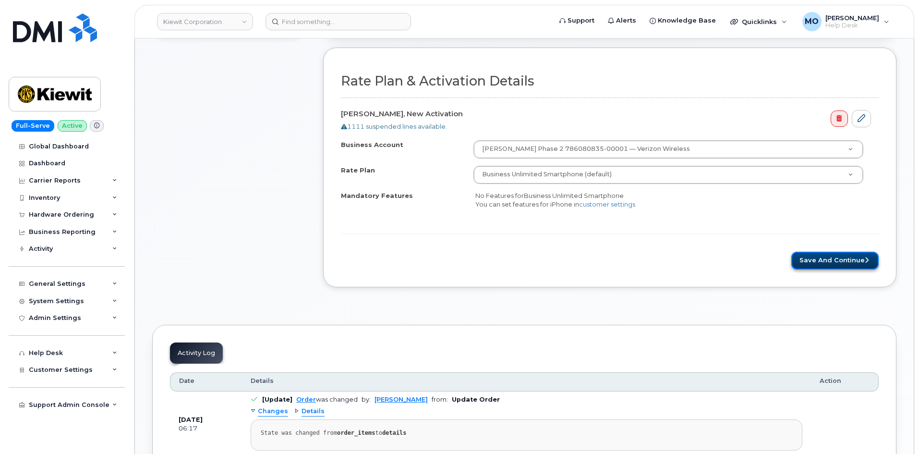
drag, startPoint x: 847, startPoint y: 269, endPoint x: 843, endPoint y: 265, distance: 5.1
click at [847, 269] on button "Save and Continue" at bounding box center [834, 261] width 87 height 18
click at [843, 265] on div "Please wait..." at bounding box center [610, 261] width 538 height 18
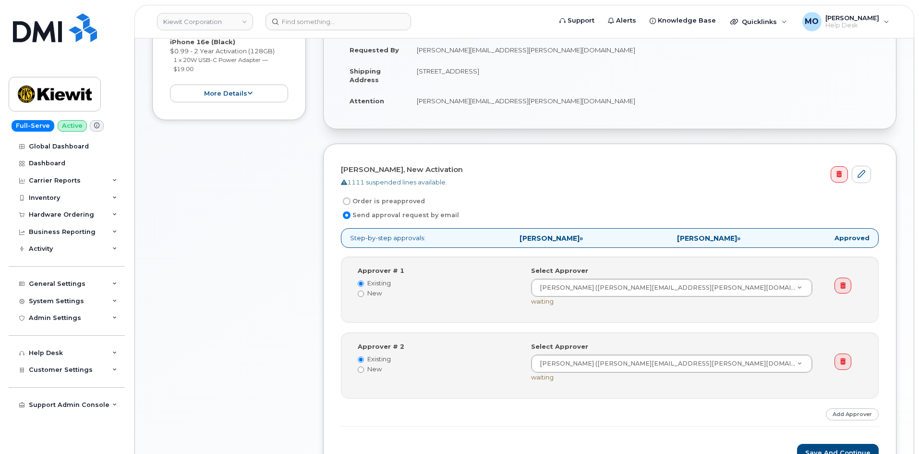
scroll to position [289, 0]
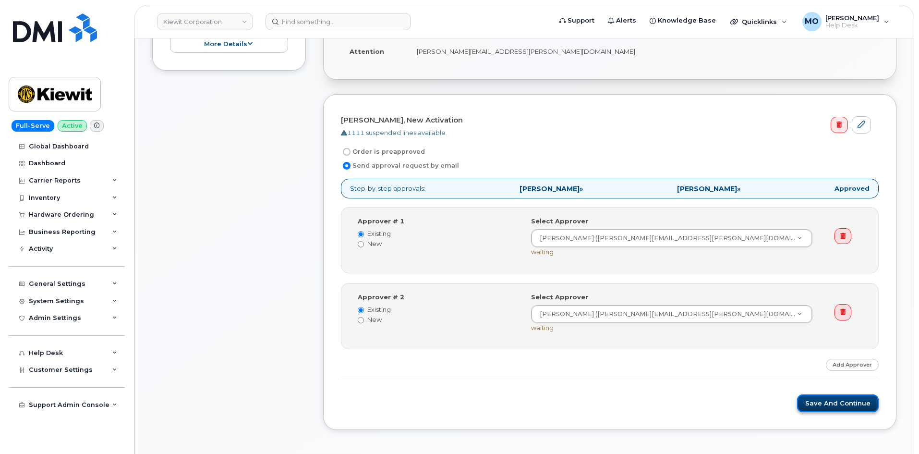
click at [826, 399] on button "Save and Continue" at bounding box center [838, 403] width 82 height 18
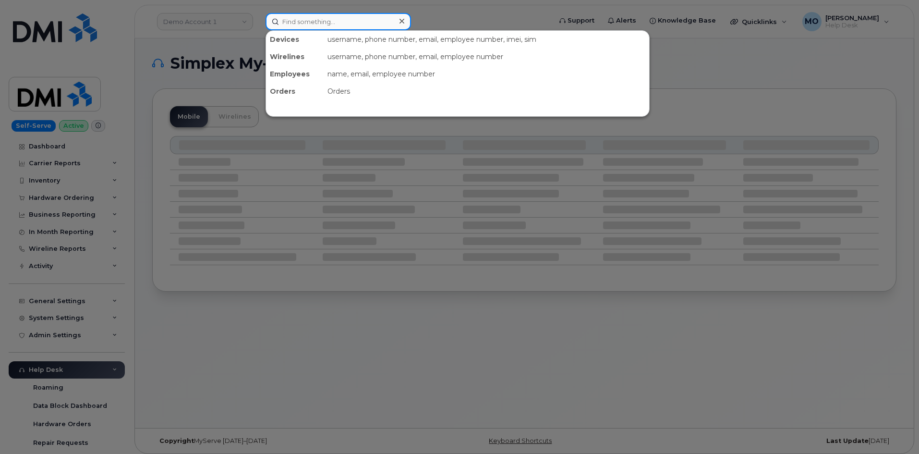
drag, startPoint x: 323, startPoint y: 21, endPoint x: 345, endPoint y: 22, distance: 22.6
click at [322, 21] on input at bounding box center [337, 21] width 145 height 17
paste input "301674"
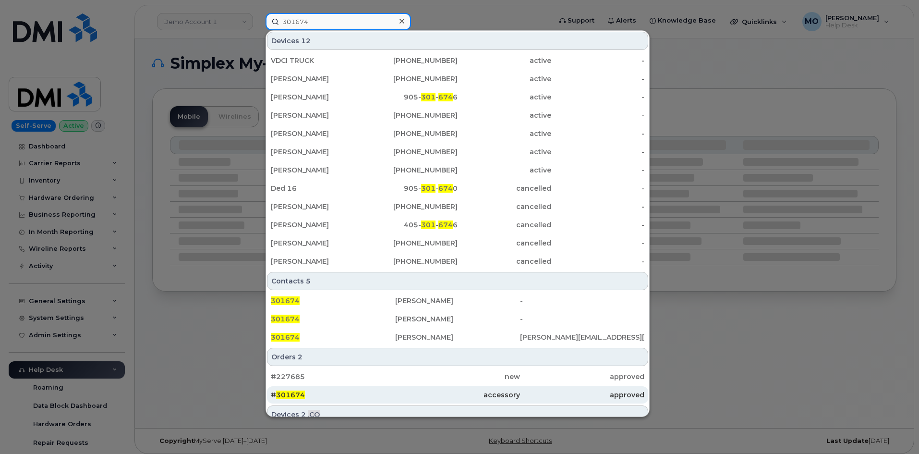
type input "301674"
click at [343, 394] on div "# 301674" at bounding box center [333, 395] width 124 height 10
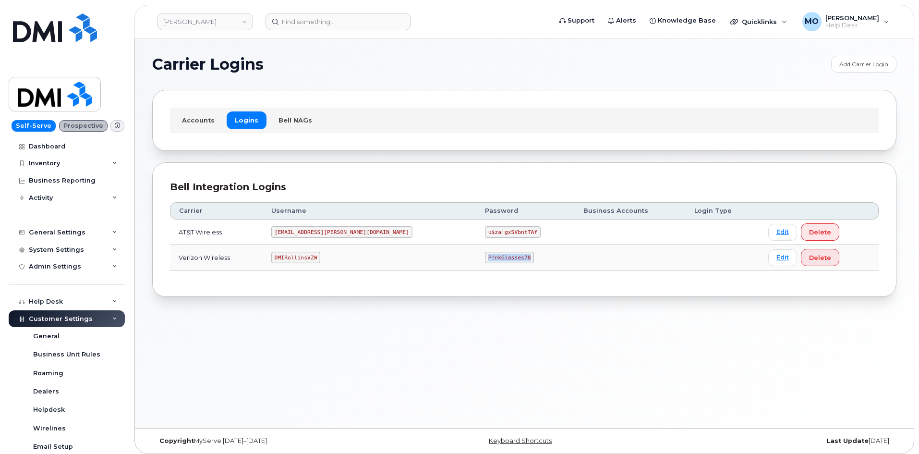
drag, startPoint x: 427, startPoint y: 254, endPoint x: 483, endPoint y: 265, distance: 56.6
click at [480, 265] on td "P!nkGlasses78" at bounding box center [525, 257] width 98 height 25
copy code "P!nkGlasses78"
